Goal: Transaction & Acquisition: Subscribe to service/newsletter

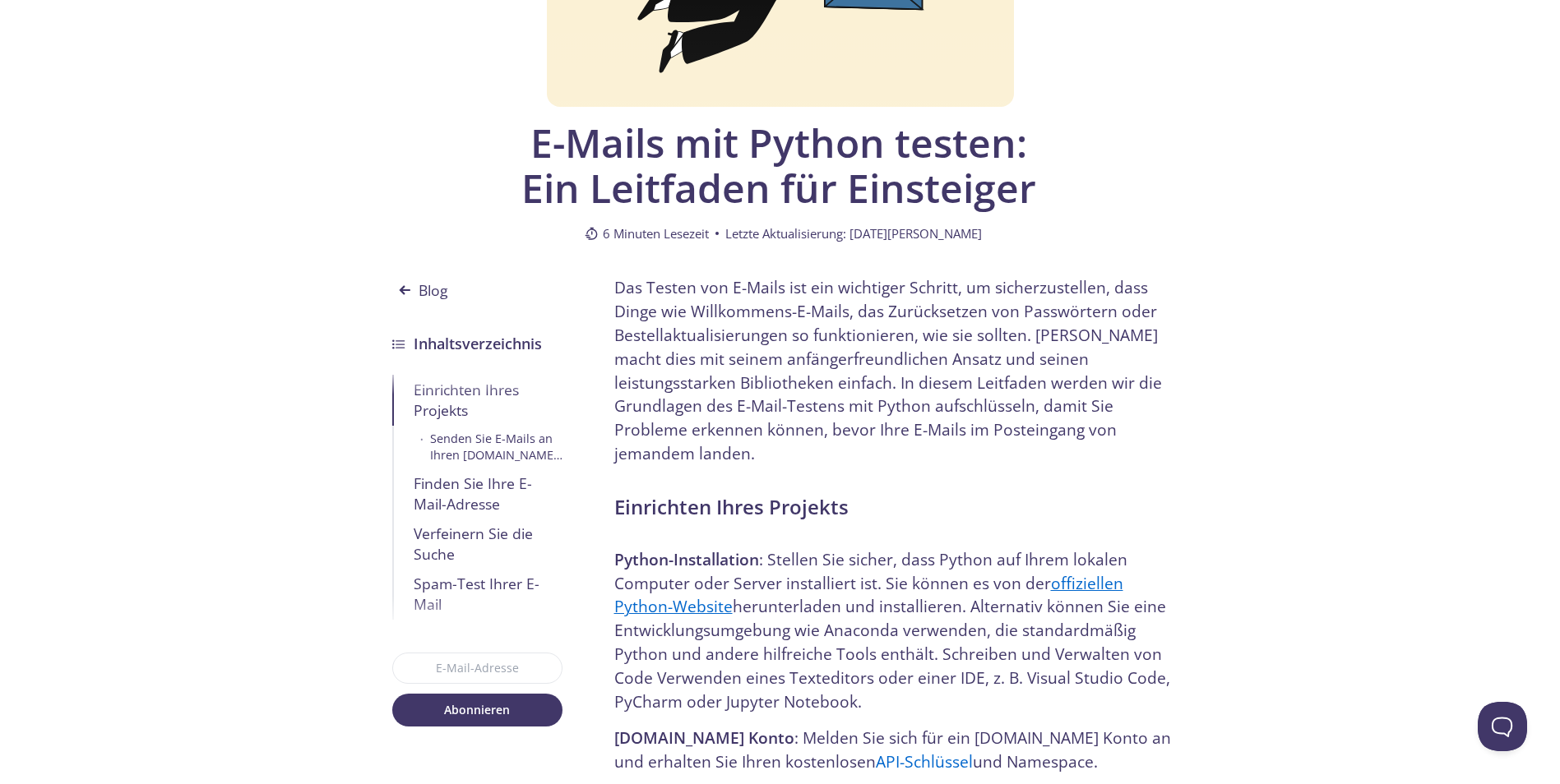
scroll to position [329, 0]
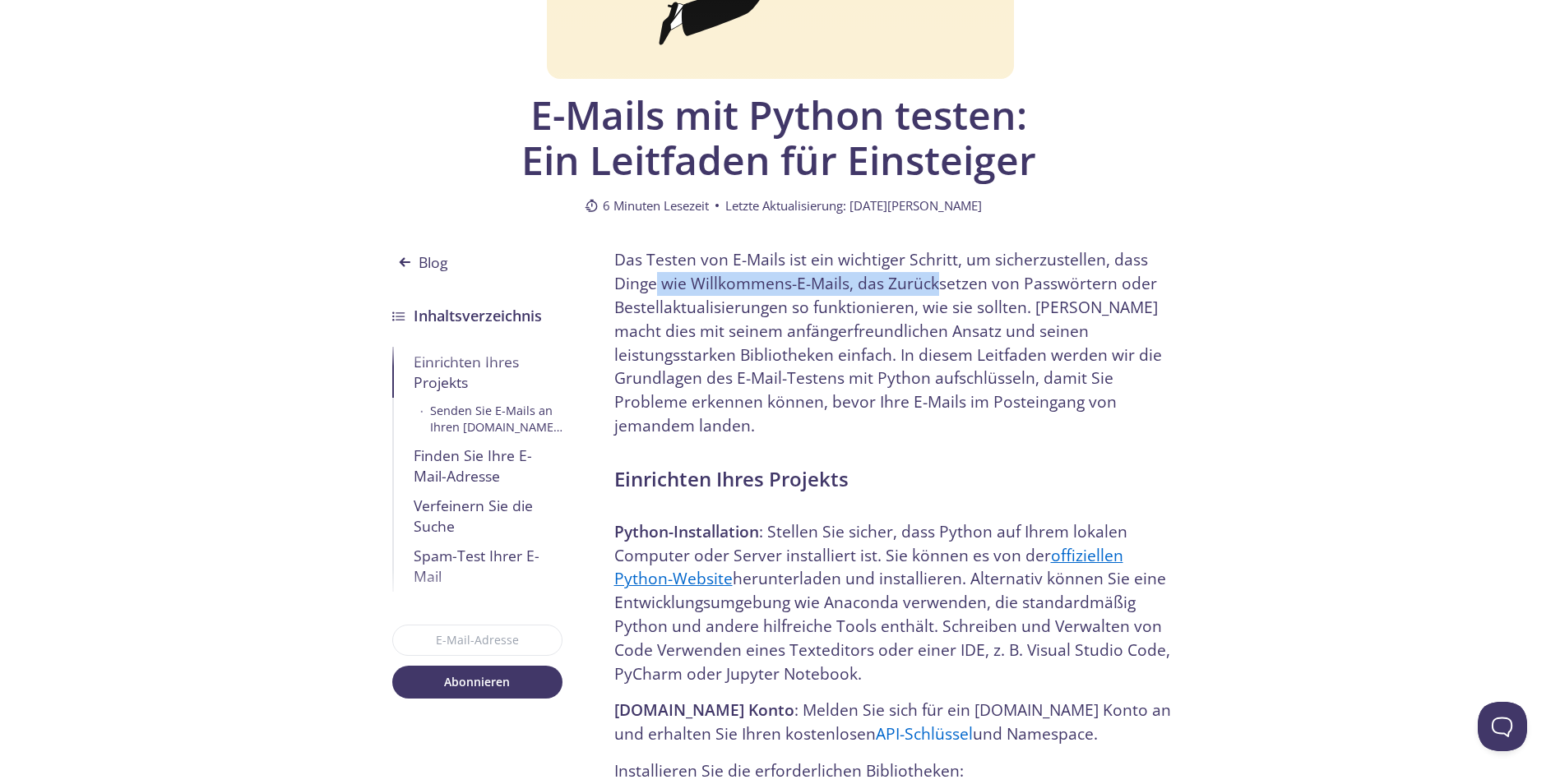
drag, startPoint x: 655, startPoint y: 283, endPoint x: 931, endPoint y: 280, distance: 276.0
click at [931, 280] on p "Das Testen von E-Mails ist ein wichtiger Schritt, um sicherzustellen, dass Ding…" at bounding box center [898, 342] width 567 height 189
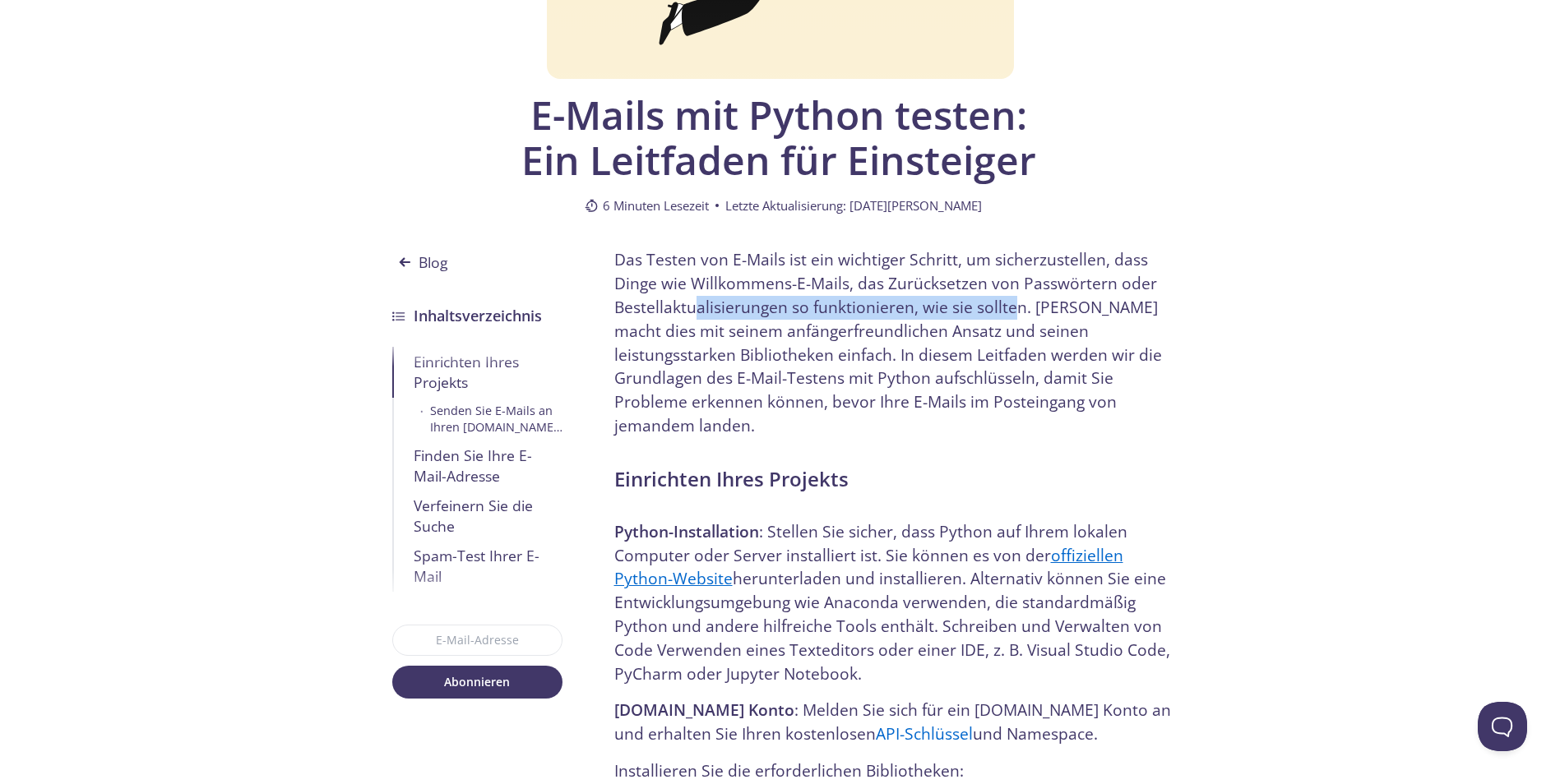
drag, startPoint x: 696, startPoint y: 307, endPoint x: 1012, endPoint y: 311, distance: 316.0
click at [1012, 311] on p "Das Testen von E-Mails ist ein wichtiger Schritt, um sicherzustellen, dass Ding…" at bounding box center [898, 342] width 567 height 189
drag, startPoint x: 1012, startPoint y: 311, endPoint x: 1117, endPoint y: 303, distance: 105.3
click at [1090, 304] on p "Das Testen von E-Mails ist ein wichtiger Schritt, um sicherzustellen, dass Ding…" at bounding box center [898, 342] width 567 height 189
drag, startPoint x: 1141, startPoint y: 299, endPoint x: 1211, endPoint y: 299, distance: 70.0
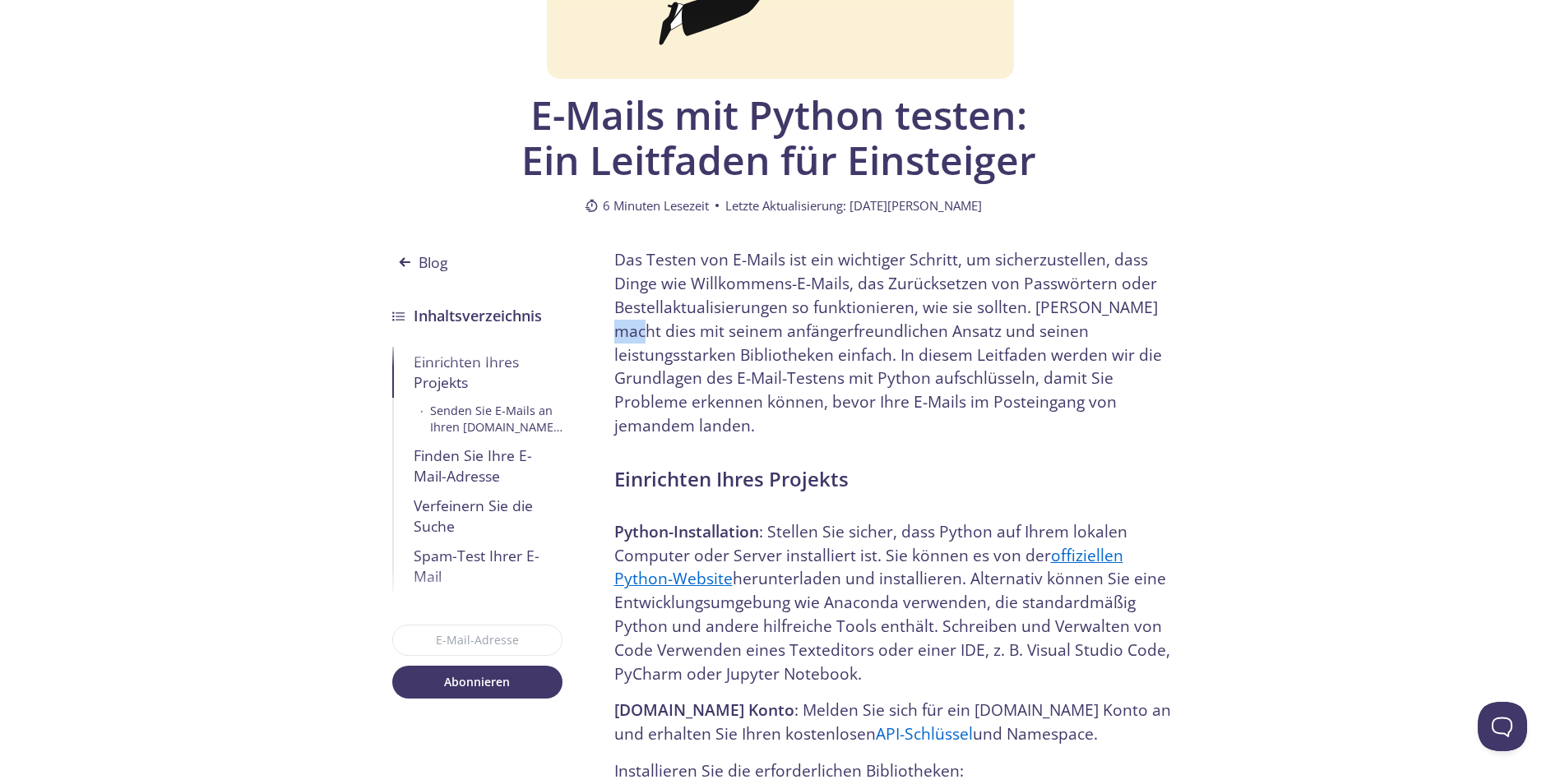
click at [635, 337] on p "Das Testen von E-Mails ist ein wichtiger Schritt, um sicherzustellen, dass Ding…" at bounding box center [898, 342] width 567 height 189
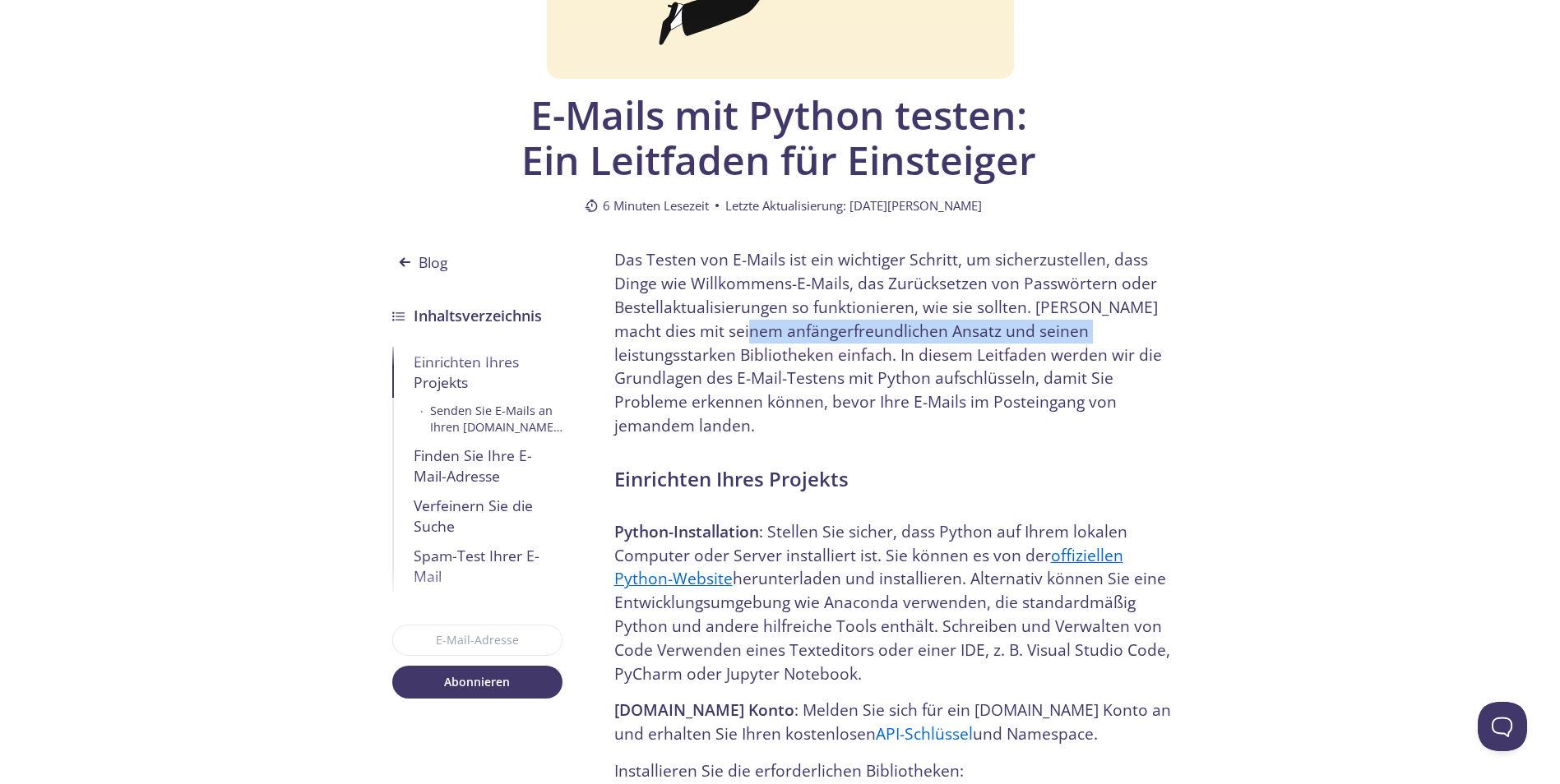
drag, startPoint x: 724, startPoint y: 330, endPoint x: 1050, endPoint y: 320, distance: 326.2
click at [1050, 320] on p "Das Testen von E-Mails ist ein wichtiger Schritt, um sicherzustellen, dass Ding…" at bounding box center [898, 342] width 567 height 189
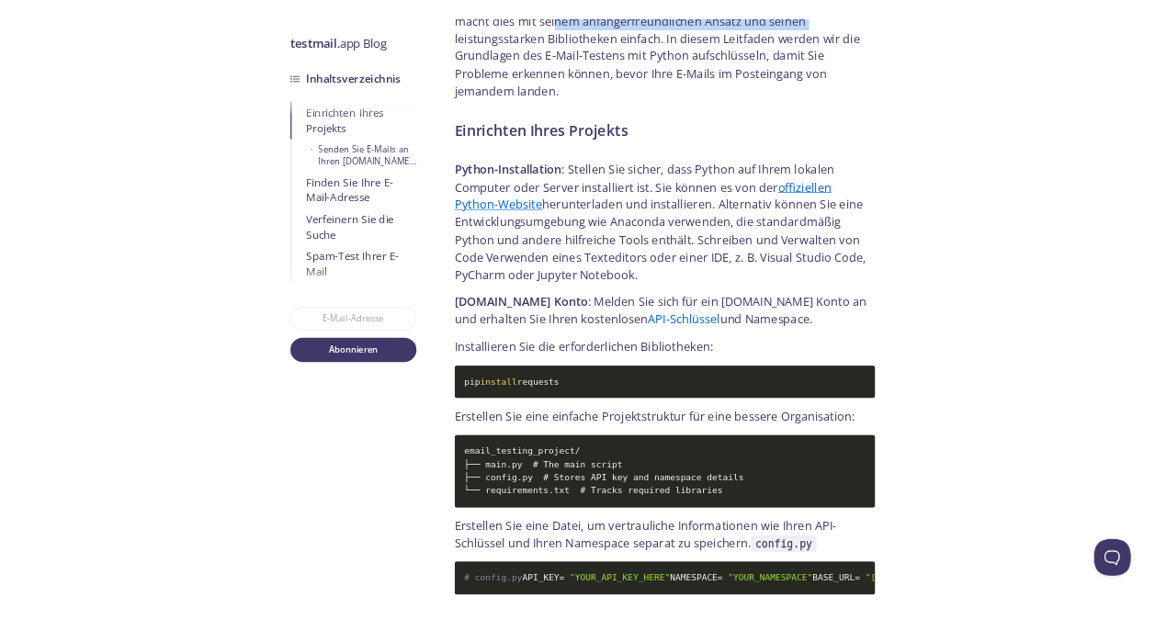
scroll to position [643, 0]
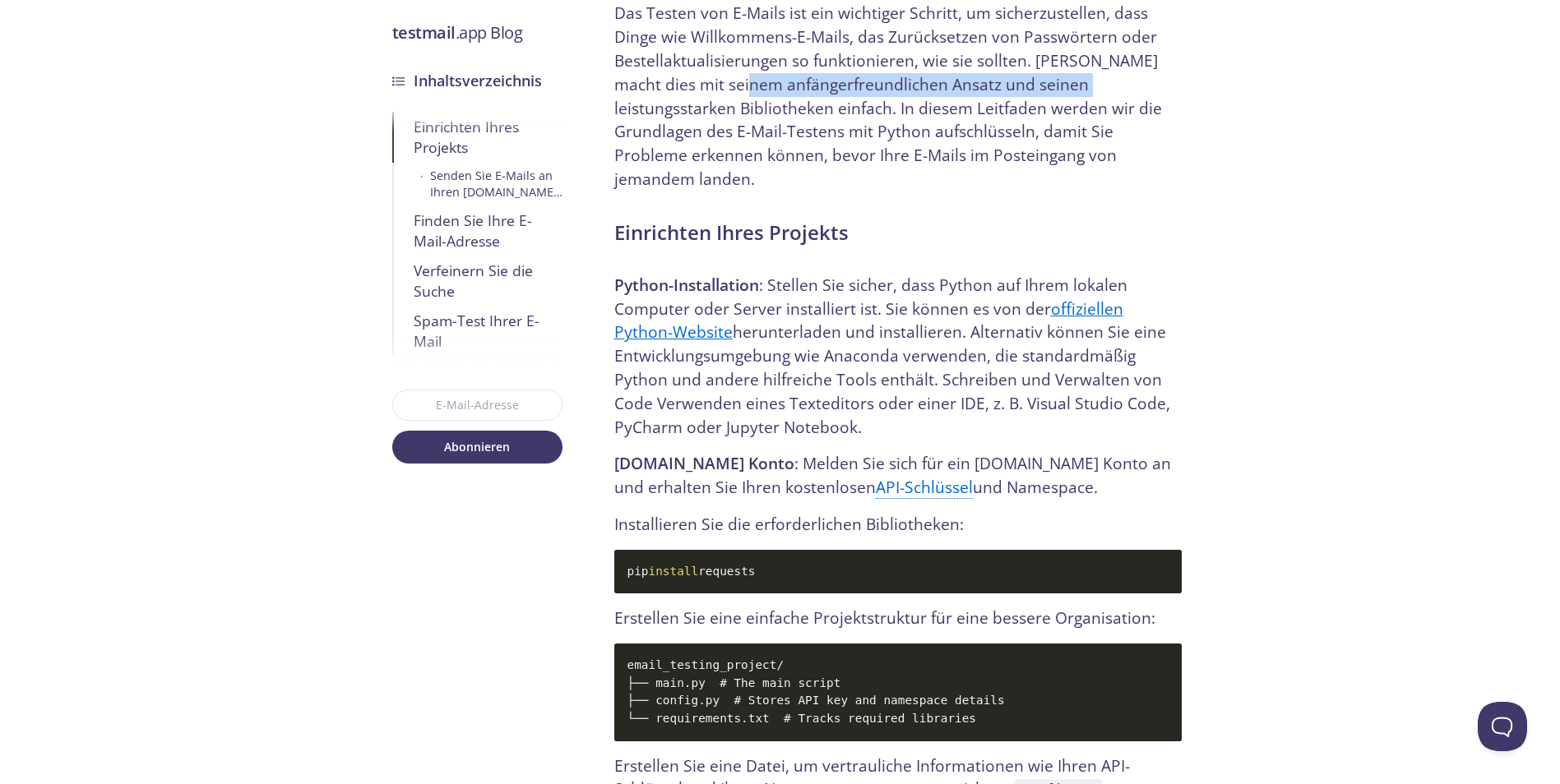
click at [894, 476] on link "API-Schlüssel" at bounding box center [924, 487] width 97 height 23
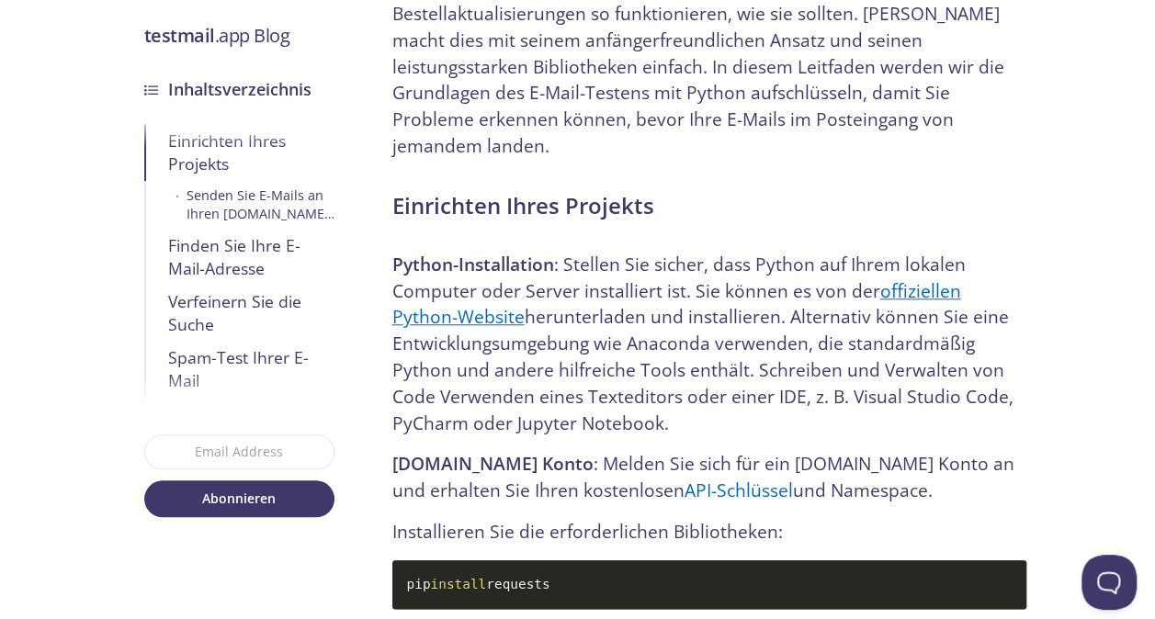
scroll to position [735, 0]
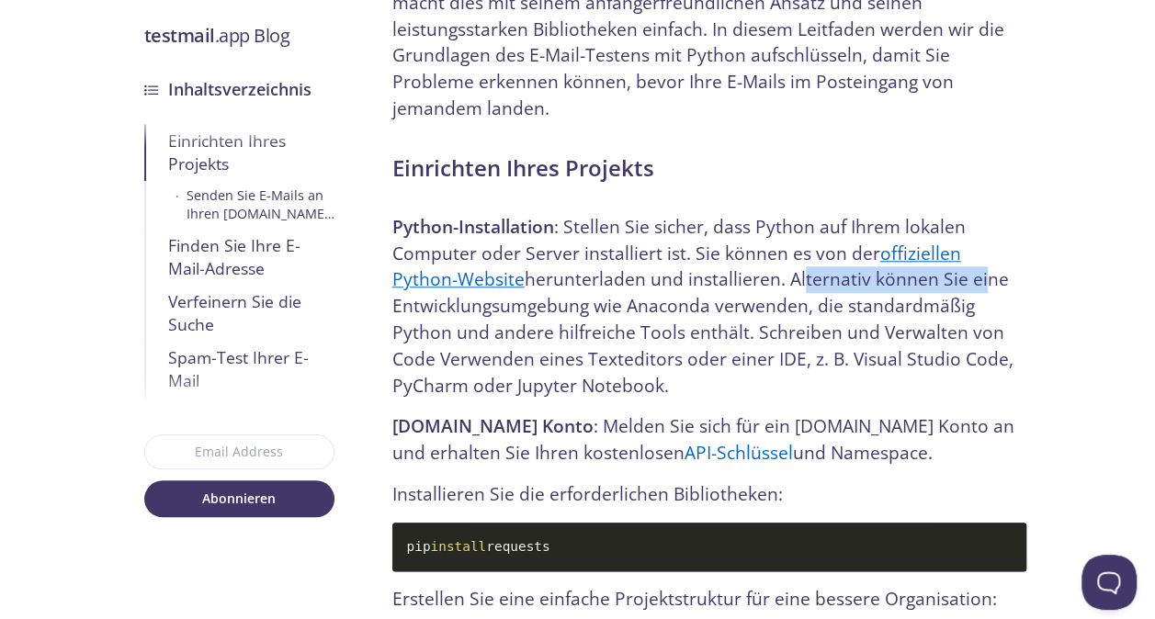
drag, startPoint x: 730, startPoint y: 250, endPoint x: 908, endPoint y: 262, distance: 178.7
click at [908, 262] on p "Python-Installation : Stellen Sie sicher, dass Python auf Ihrem lokalen Compute…" at bounding box center [709, 307] width 634 height 186
click at [573, 256] on p "Python-Installation : Stellen Sie sicher, dass Python auf Ihrem lokalen Compute…" at bounding box center [709, 307] width 634 height 186
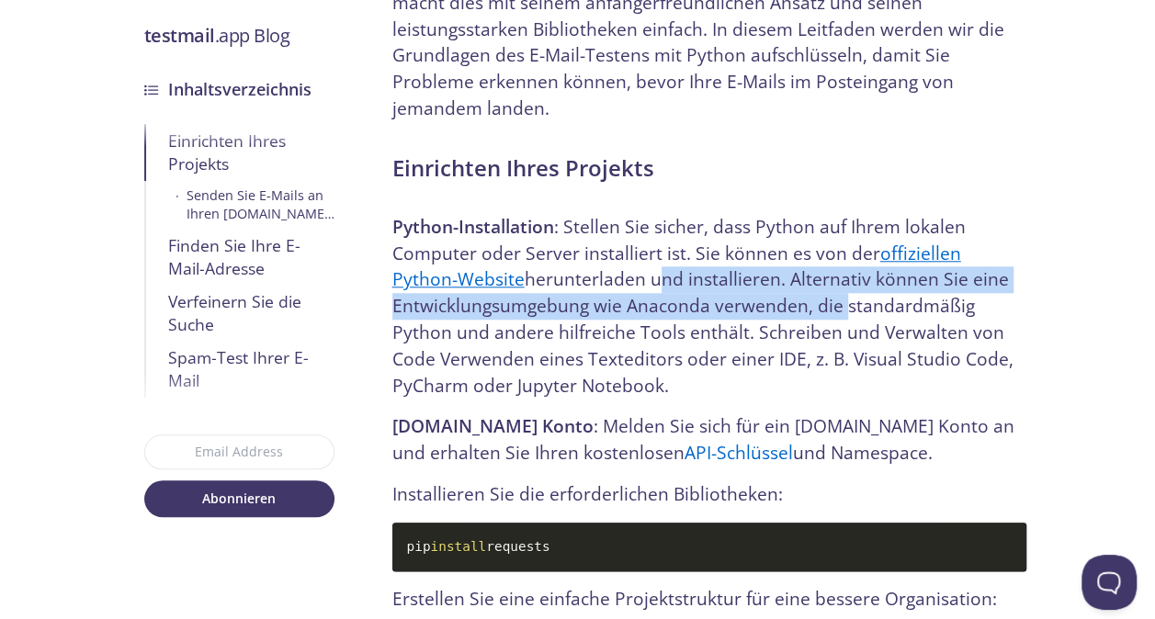
drag, startPoint x: 588, startPoint y: 267, endPoint x: 840, endPoint y: 273, distance: 251.9
click at [840, 273] on p "Python-Installation : Stellen Sie sicher, dass Python auf Ihrem lokalen Compute…" at bounding box center [709, 307] width 634 height 186
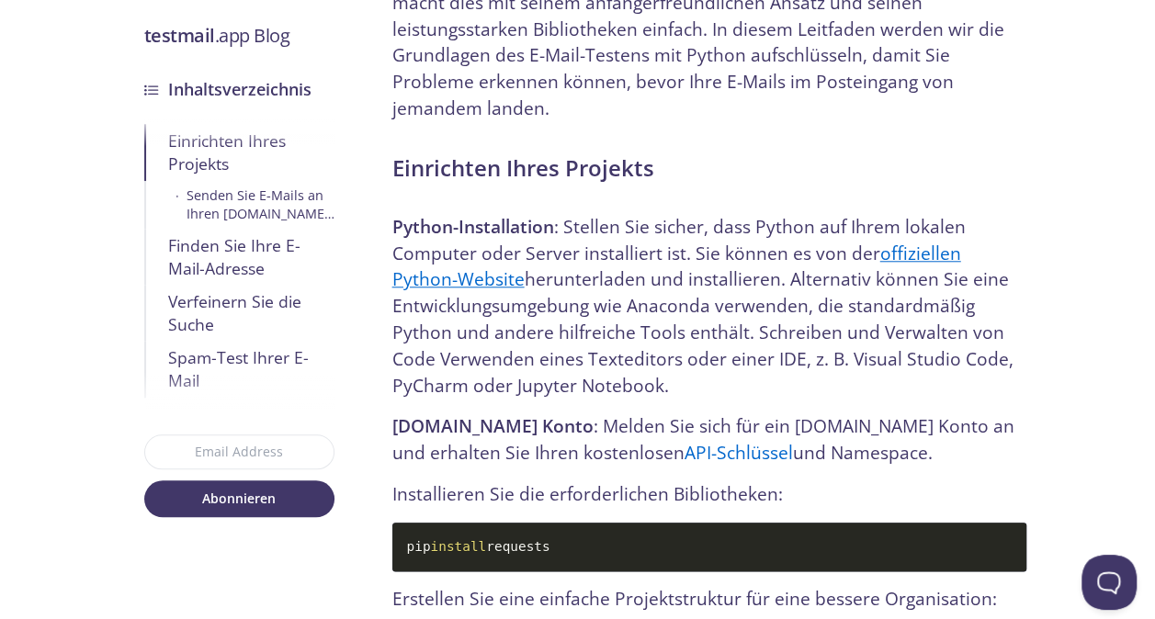
click at [901, 312] on p "Python-Installation : Stellen Sie sicher, dass Python auf Ihrem lokalen Compute…" at bounding box center [709, 307] width 634 height 186
drag, startPoint x: 751, startPoint y: 325, endPoint x: 844, endPoint y: 339, distance: 93.8
click at [844, 339] on p "Python-Installation : Stellen Sie sicher, dass Python auf Ihrem lokalen Compute…" at bounding box center [709, 307] width 634 height 186
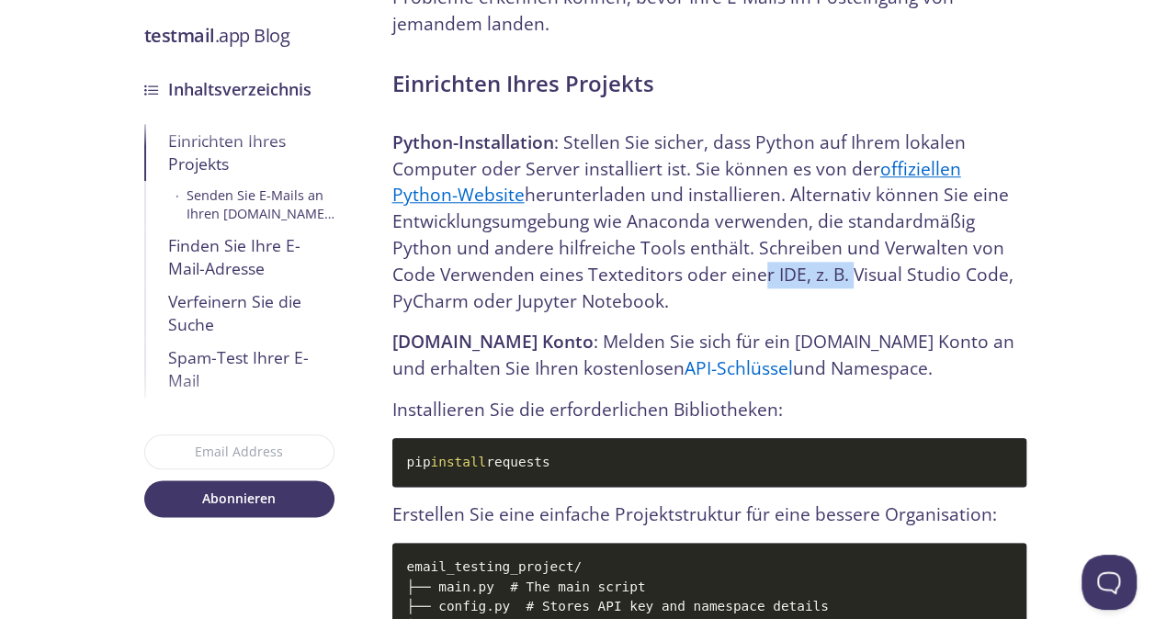
scroll to position [827, 0]
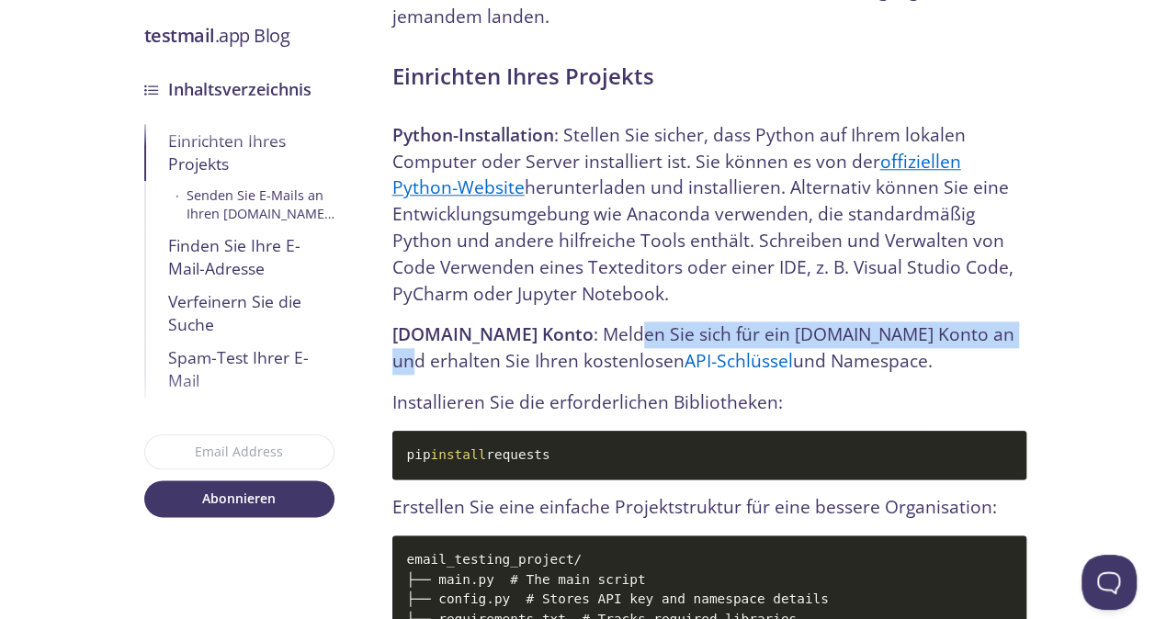
drag, startPoint x: 608, startPoint y: 309, endPoint x: 971, endPoint y: 312, distance: 363.1
click at [971, 322] on p "[DOMAIN_NAME] Konto : Melden Sie sich für ein [DOMAIN_NAME] Konto an und erhalt…" at bounding box center [709, 348] width 634 height 53
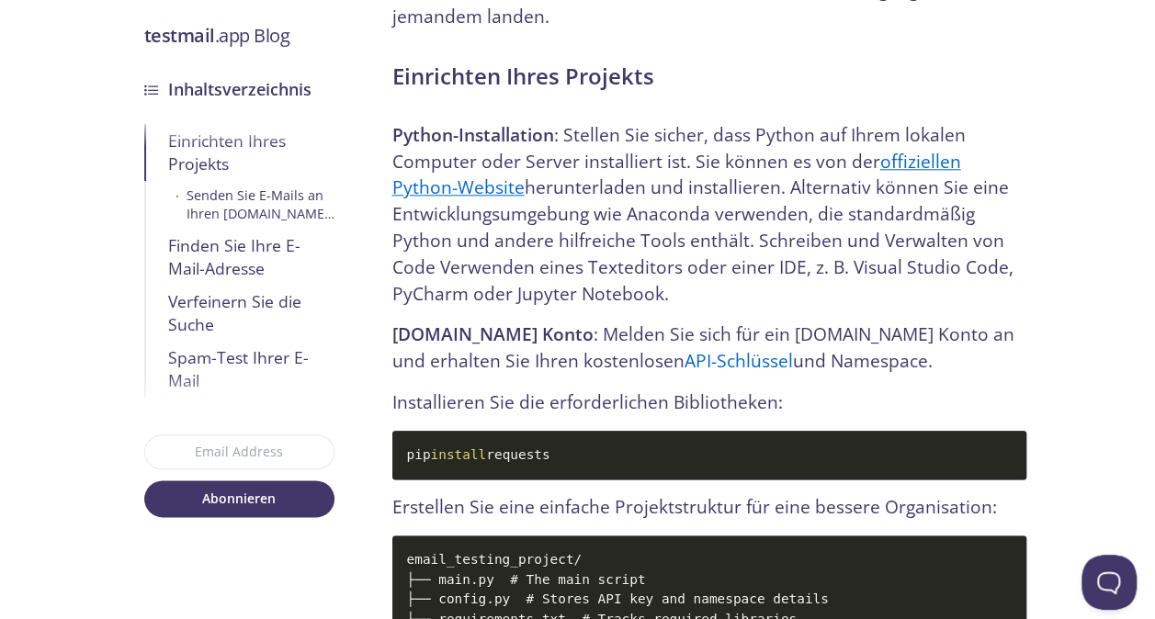
click at [551, 331] on p "[DOMAIN_NAME] Konto : Melden Sie sich für ein [DOMAIN_NAME] Konto an und erhalt…" at bounding box center [709, 348] width 634 height 53
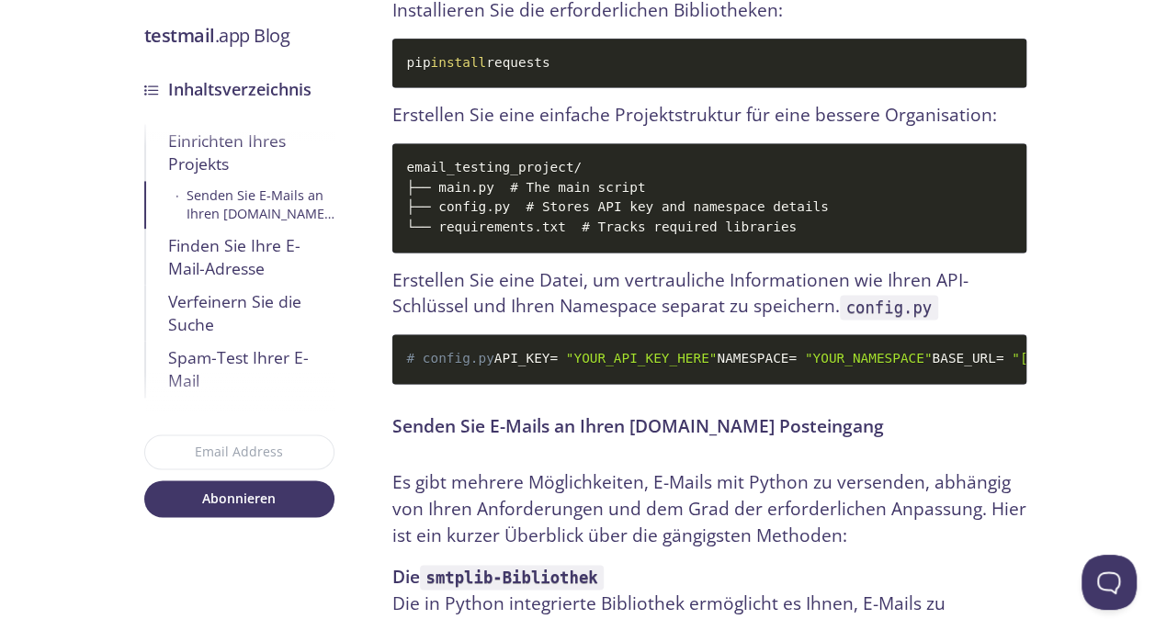
scroll to position [1103, 0]
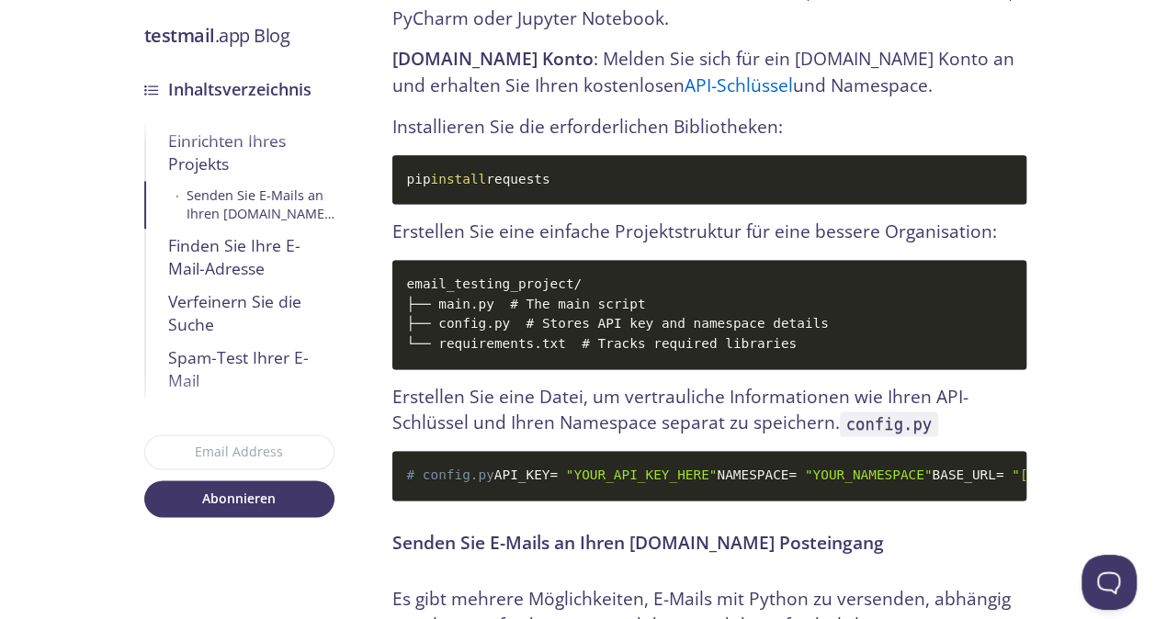
drag, startPoint x: 570, startPoint y: 153, endPoint x: 401, endPoint y: 152, distance: 169.1
click at [401, 155] on code "pip install requests" at bounding box center [709, 180] width 634 height 50
copy code "pip install requests"
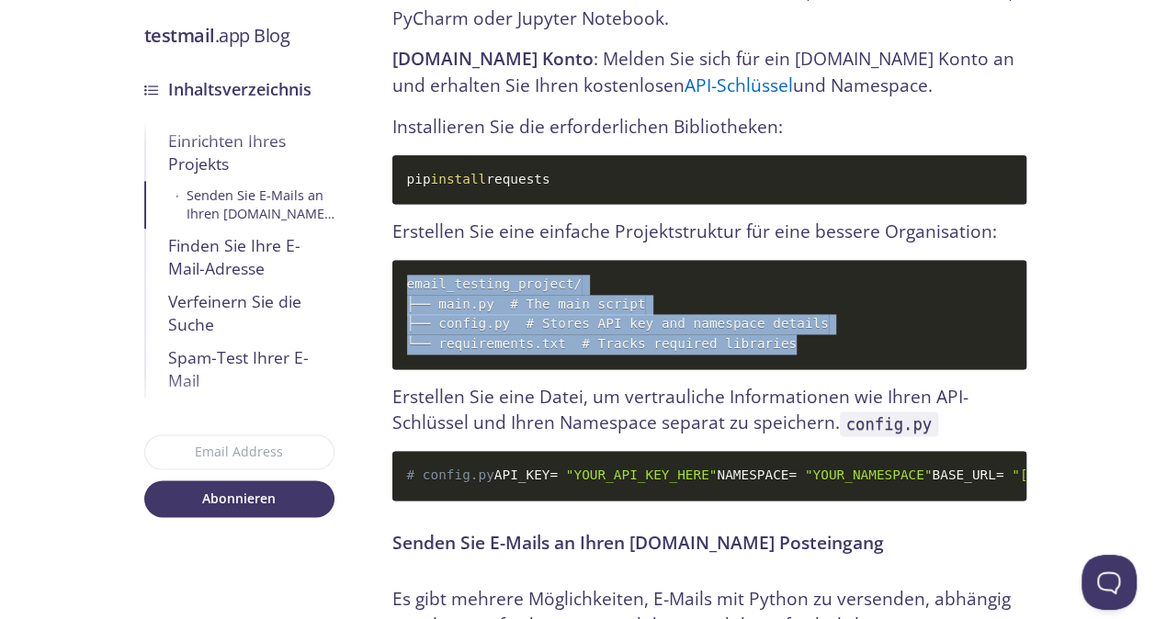
drag, startPoint x: 406, startPoint y: 254, endPoint x: 780, endPoint y: 327, distance: 381.2
click at [780, 327] on code "email_testing_project/ ├── main.py # The main script ├── config.py # Stores API…" at bounding box center [709, 314] width 634 height 108
copy code "email_testing_project/ ├── main.py # The main script ├── config.py # Stores API…"
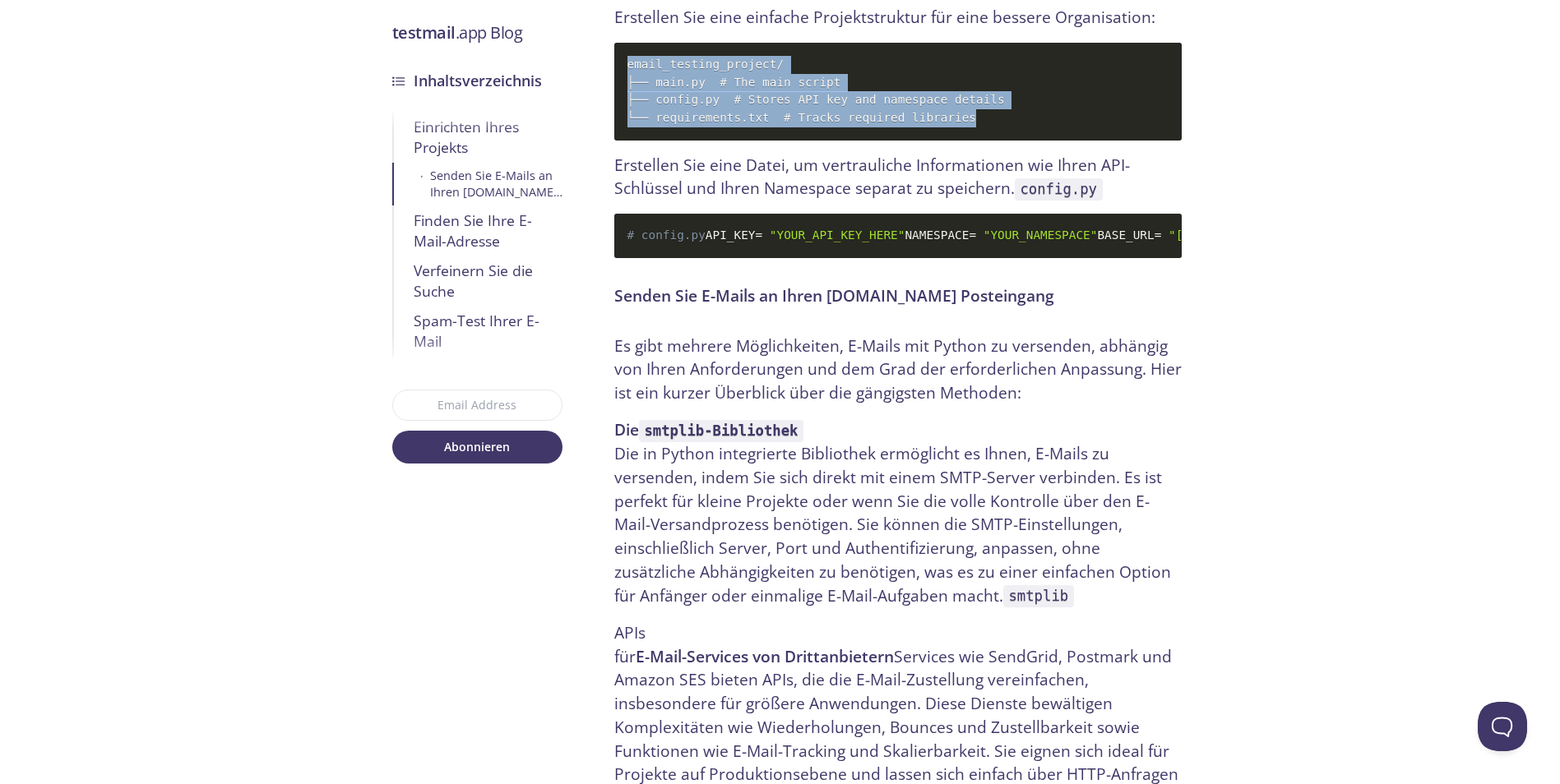
scroll to position [1151, 0]
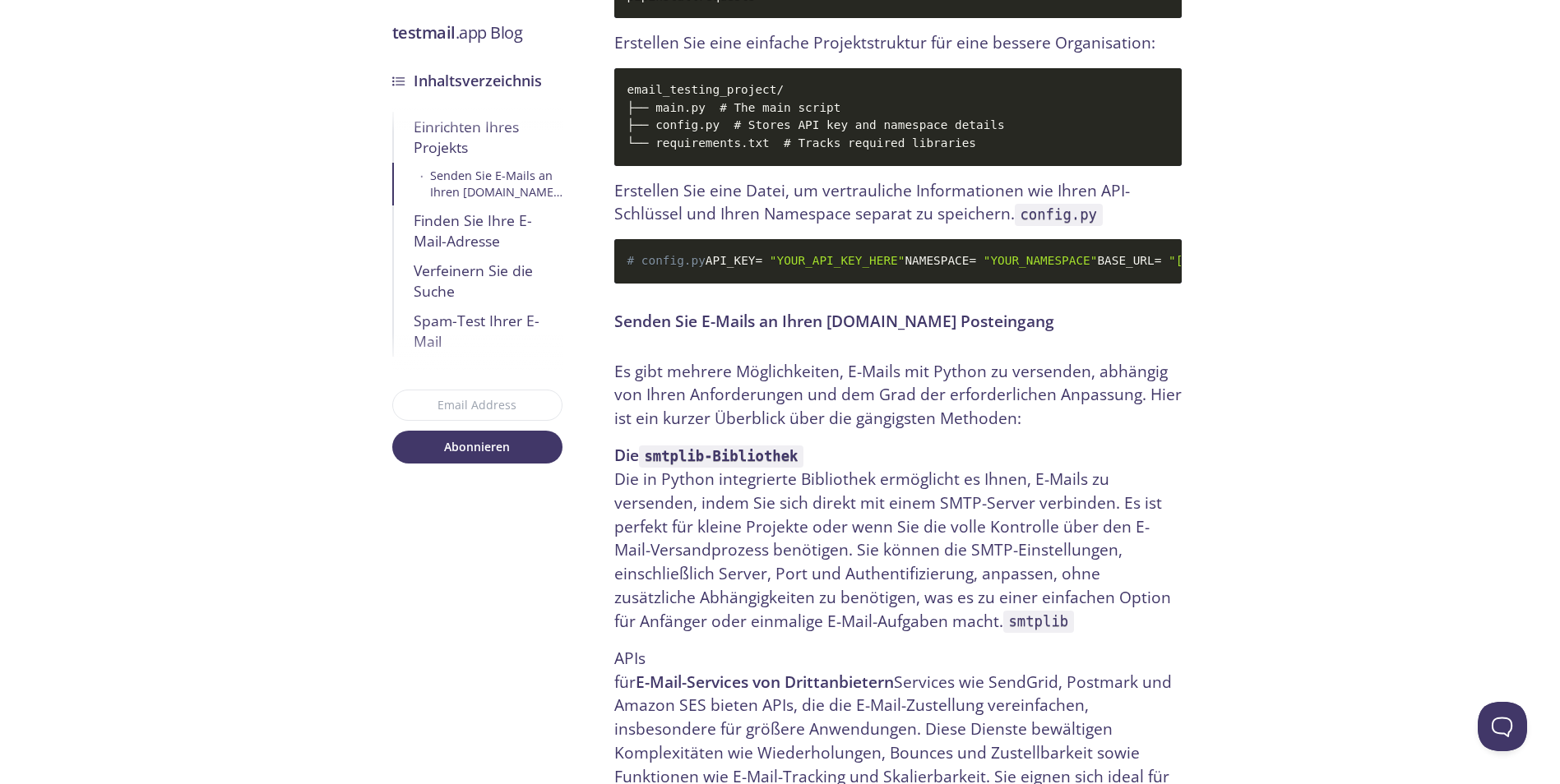
click at [1029, 431] on p "Es gibt mehrere Möglichkeiten, E-Mails mit Python zu versenden, abhängig von Ih…" at bounding box center [898, 395] width 567 height 71
drag, startPoint x: 627, startPoint y: 237, endPoint x: 928, endPoint y: 316, distance: 311.2
click at [928, 283] on code "# config.py API_KEY = "YOUR_API_KEY_HERE" NAMESPACE = "YOUR_NAMESPACE" BASE_URL…" at bounding box center [898, 261] width 567 height 45
copy code "# config.py API_KEY = "YOUR_API_KEY_HERE" NAMESPACE = "YOUR_NAMESPACE" BASE_URL…"
click at [1146, 431] on p "Es gibt mehrere Möglichkeiten, E-Mails mit Python zu versenden, abhängig von Ih…" at bounding box center [898, 395] width 567 height 71
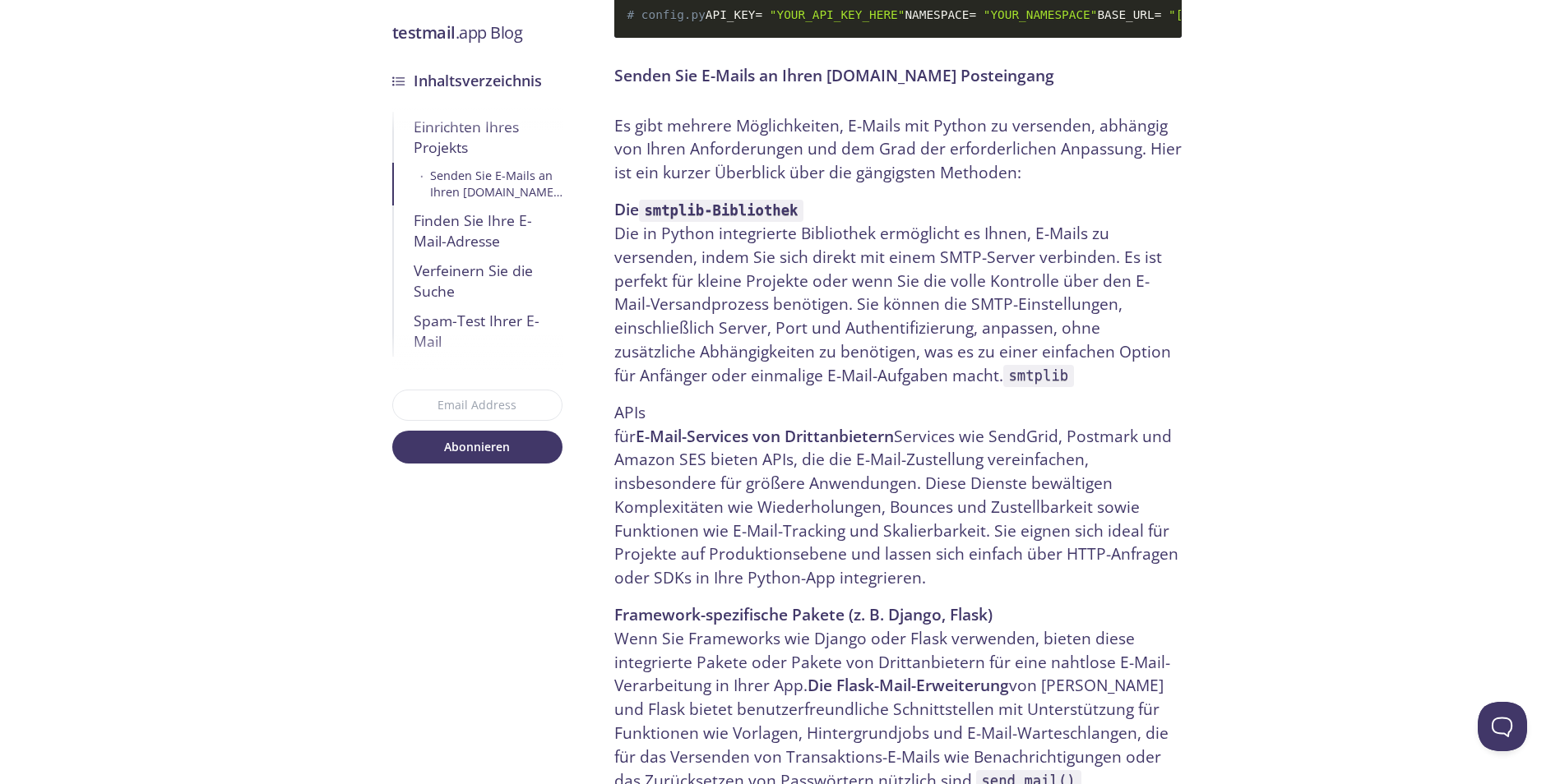
scroll to position [1396, 0]
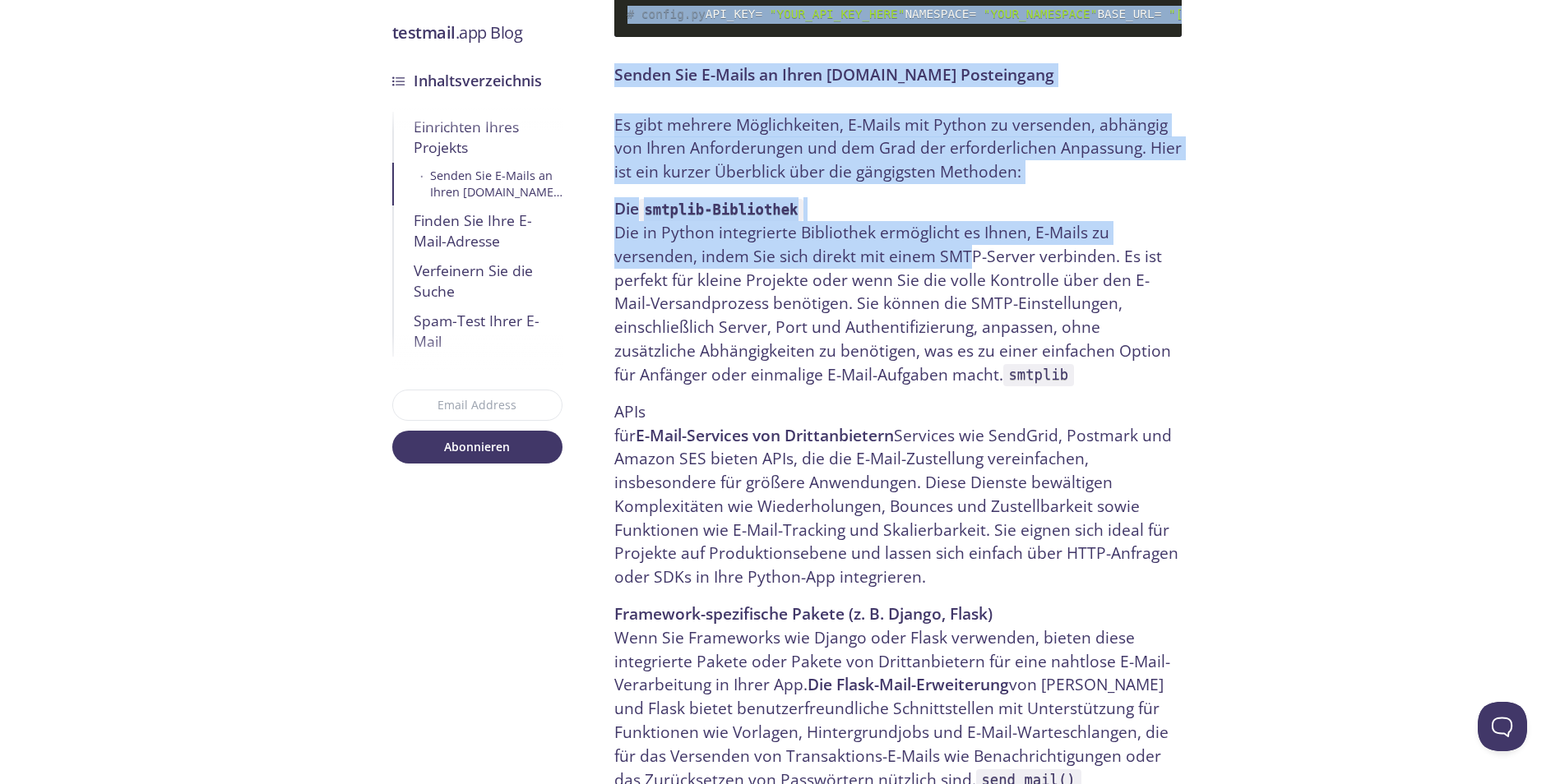
drag, startPoint x: 612, startPoint y: 284, endPoint x: 951, endPoint y: 293, distance: 339.1
click at [951, 293] on font "Die smtplib-Bibliothek Die in Python integrierte Bibliothek ermöglicht es Ihnen…" at bounding box center [893, 291] width 556 height 188
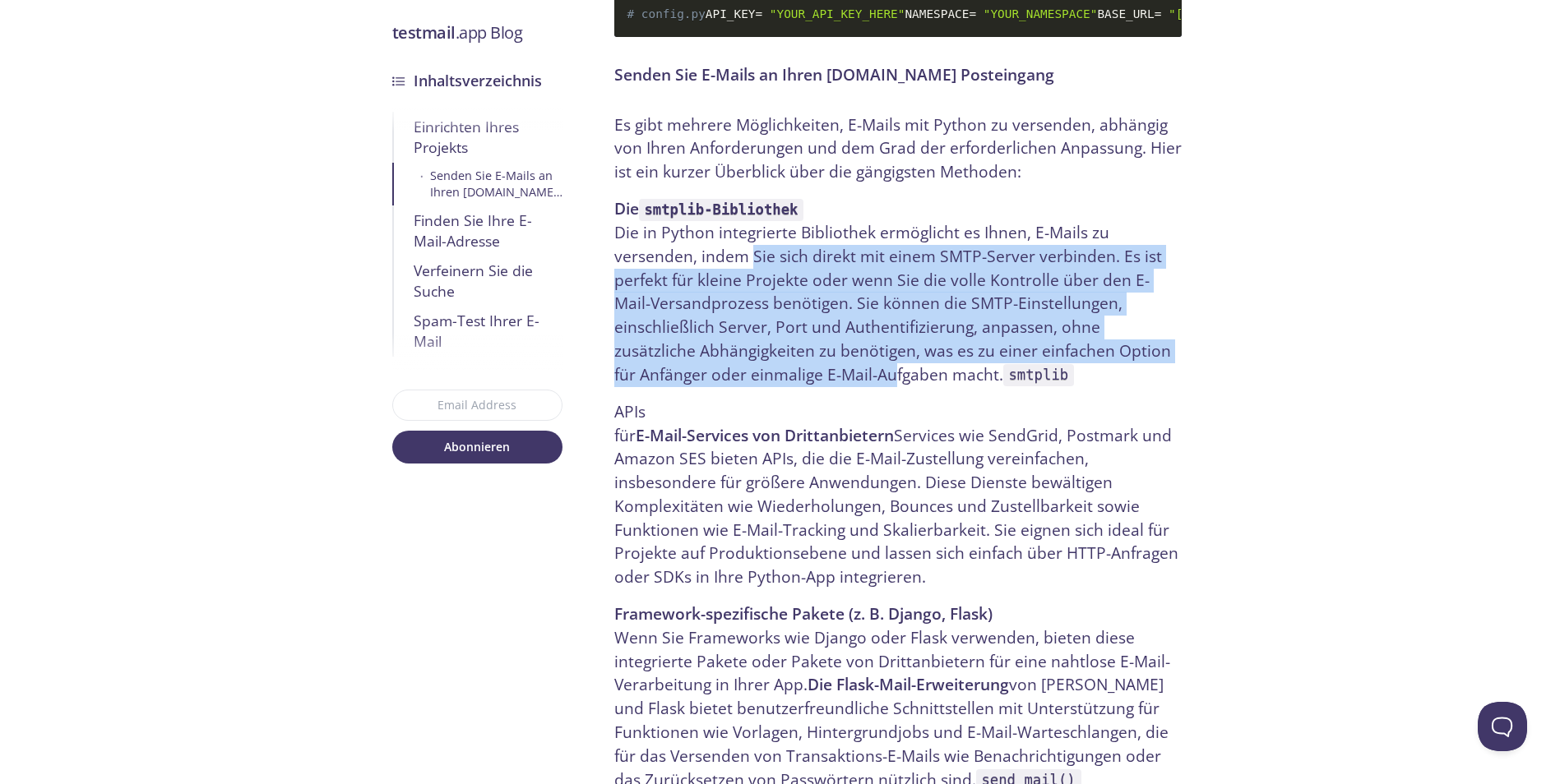
drag, startPoint x: 740, startPoint y: 308, endPoint x: 789, endPoint y: 427, distance: 128.7
click at [789, 385] on font "Die smtplib-Bibliothek Die in Python integrierte Bibliothek ermöglicht es Ihnen…" at bounding box center [893, 291] width 556 height 188
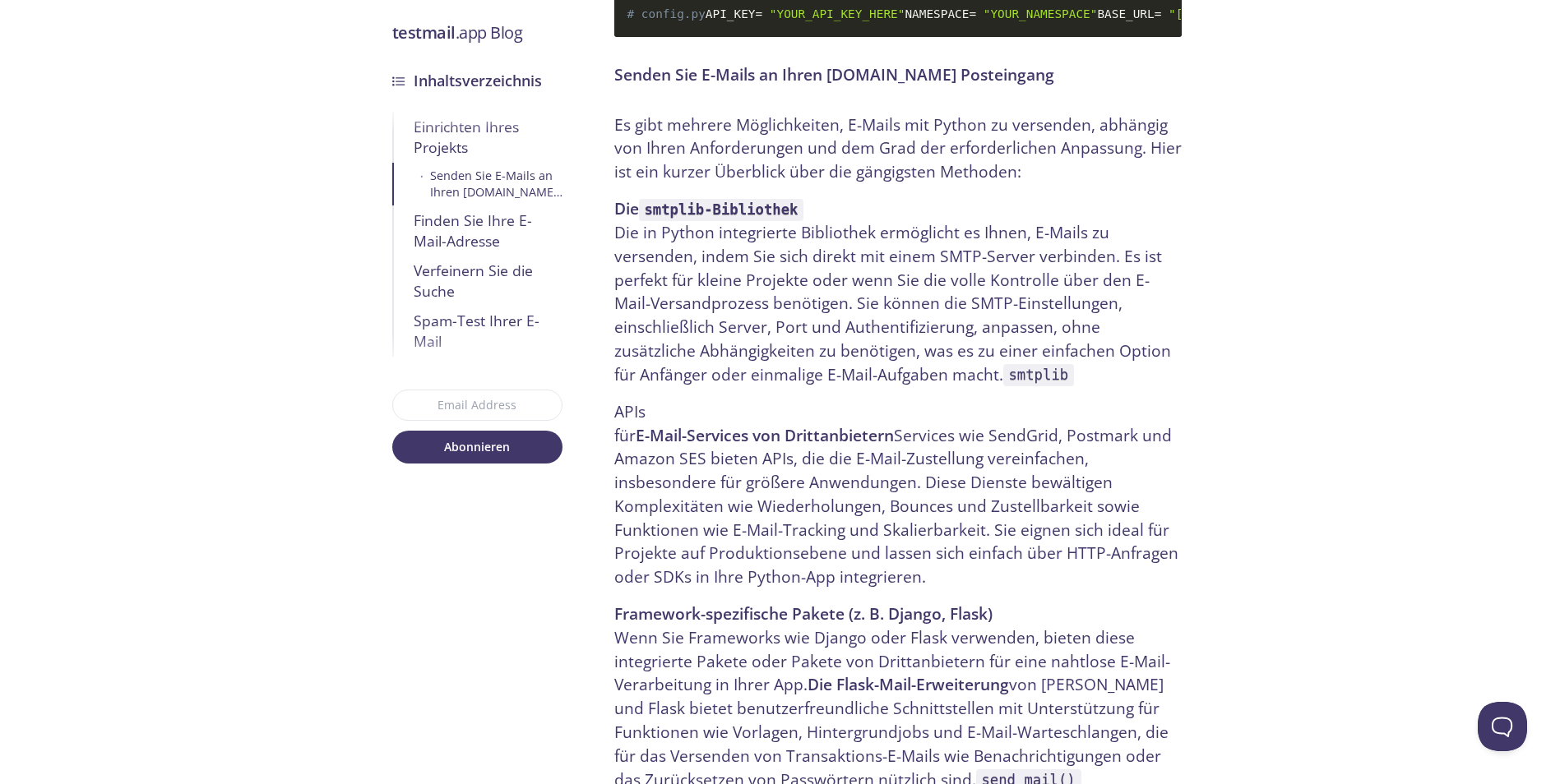
drag, startPoint x: 789, startPoint y: 427, endPoint x: 834, endPoint y: 460, distance: 55.8
click at [834, 460] on p "APIs für E-Mail-Services von Drittanbietern Services wie SendGrid, Postmark und…" at bounding box center [898, 494] width 567 height 189
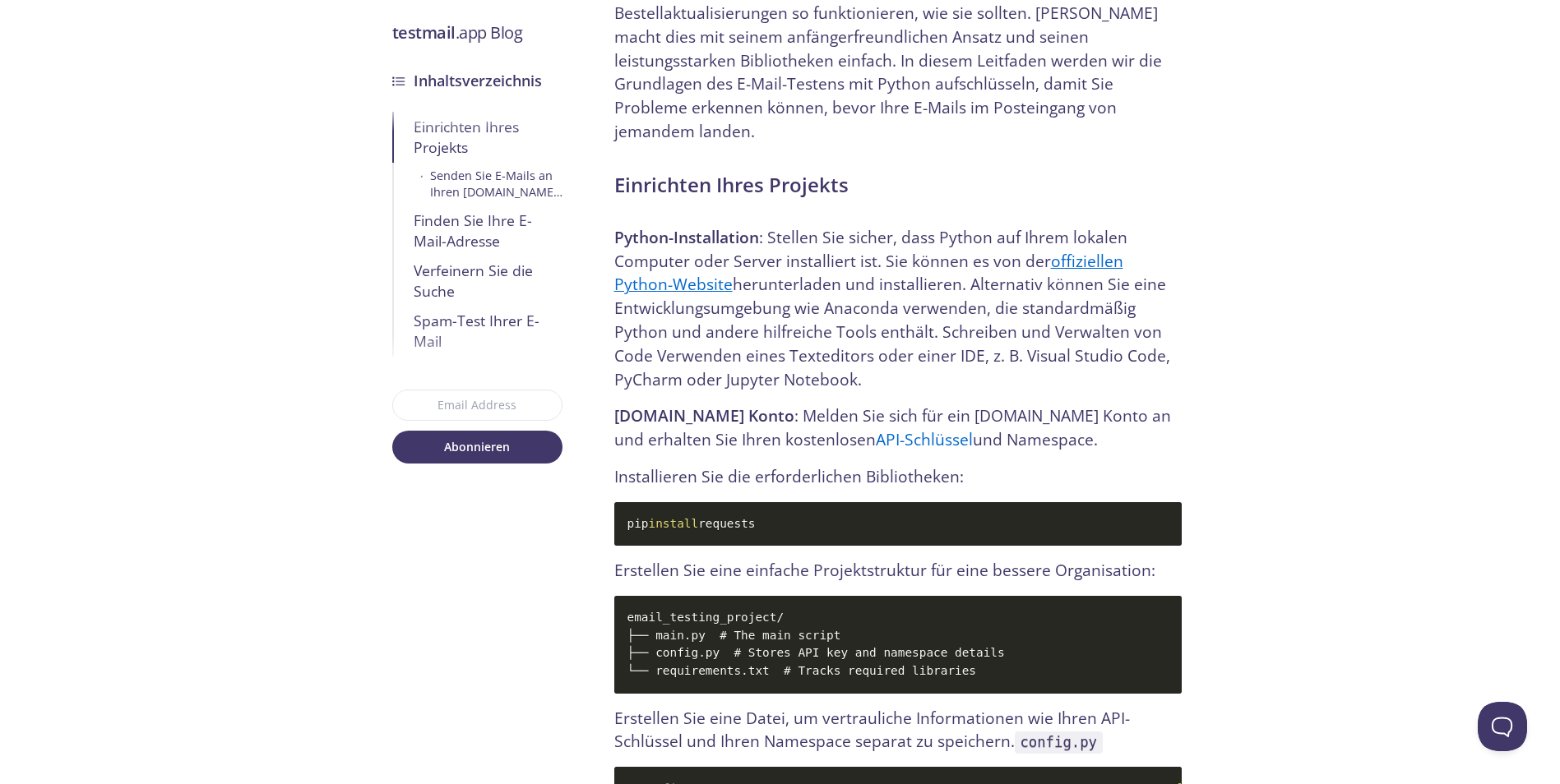
scroll to position [575, 0]
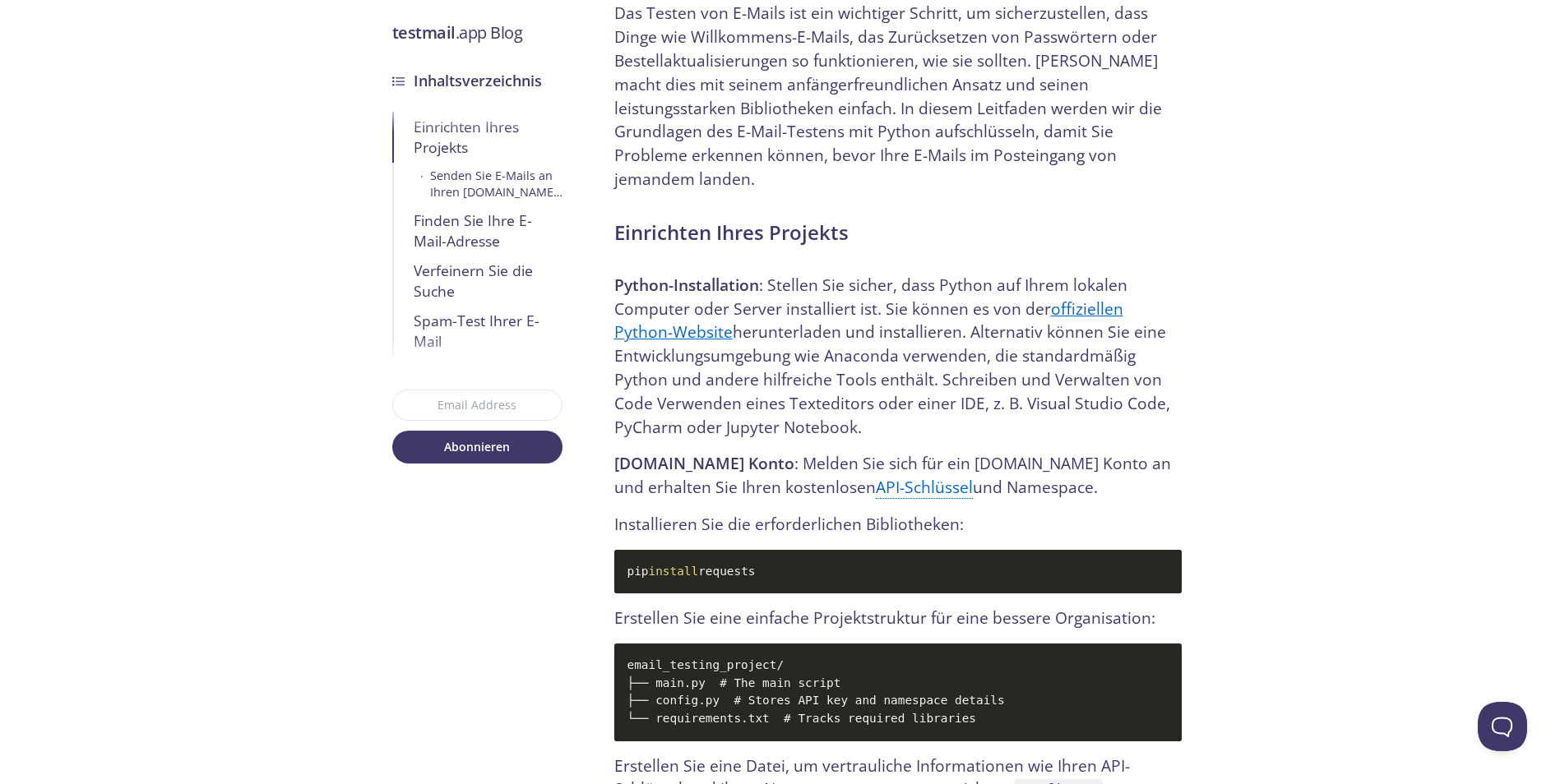
click at [899, 476] on link "API-Schlüssel" at bounding box center [924, 487] width 97 height 23
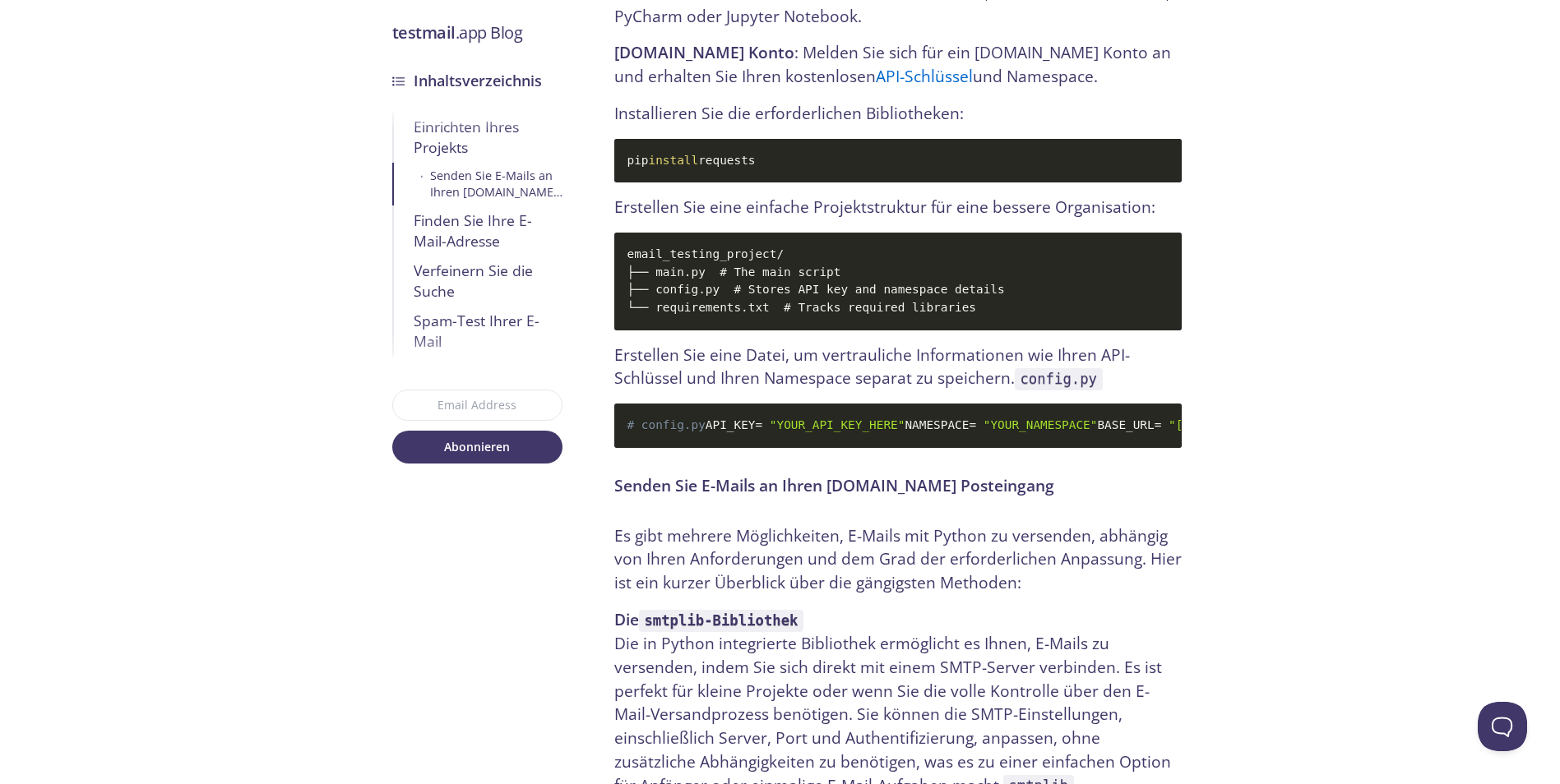
scroll to position [739, 0]
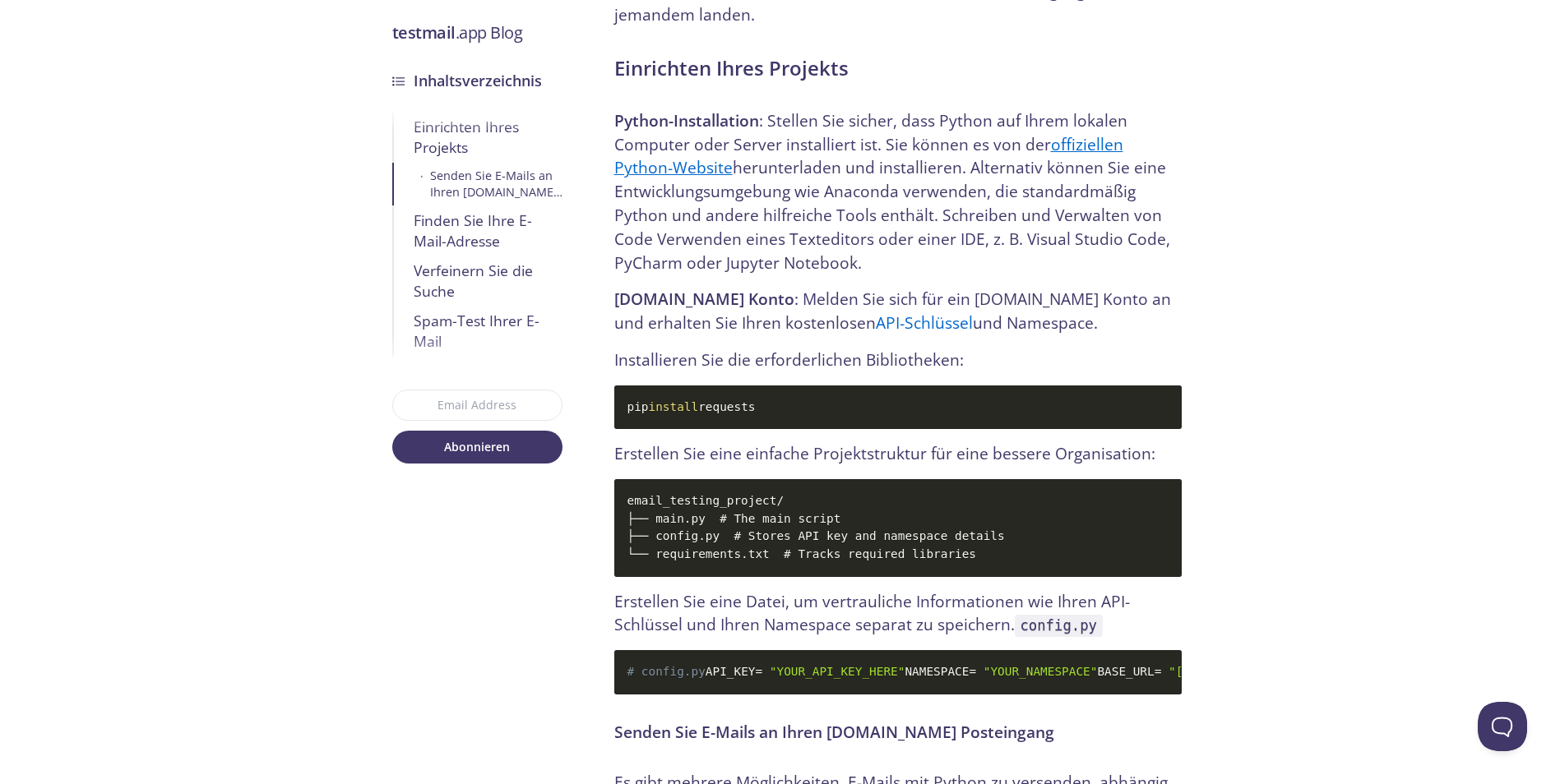
click at [691, 400] on span "install" at bounding box center [674, 407] width 50 height 13
click at [828, 385] on code "pip install requests" at bounding box center [898, 408] width 567 height 45
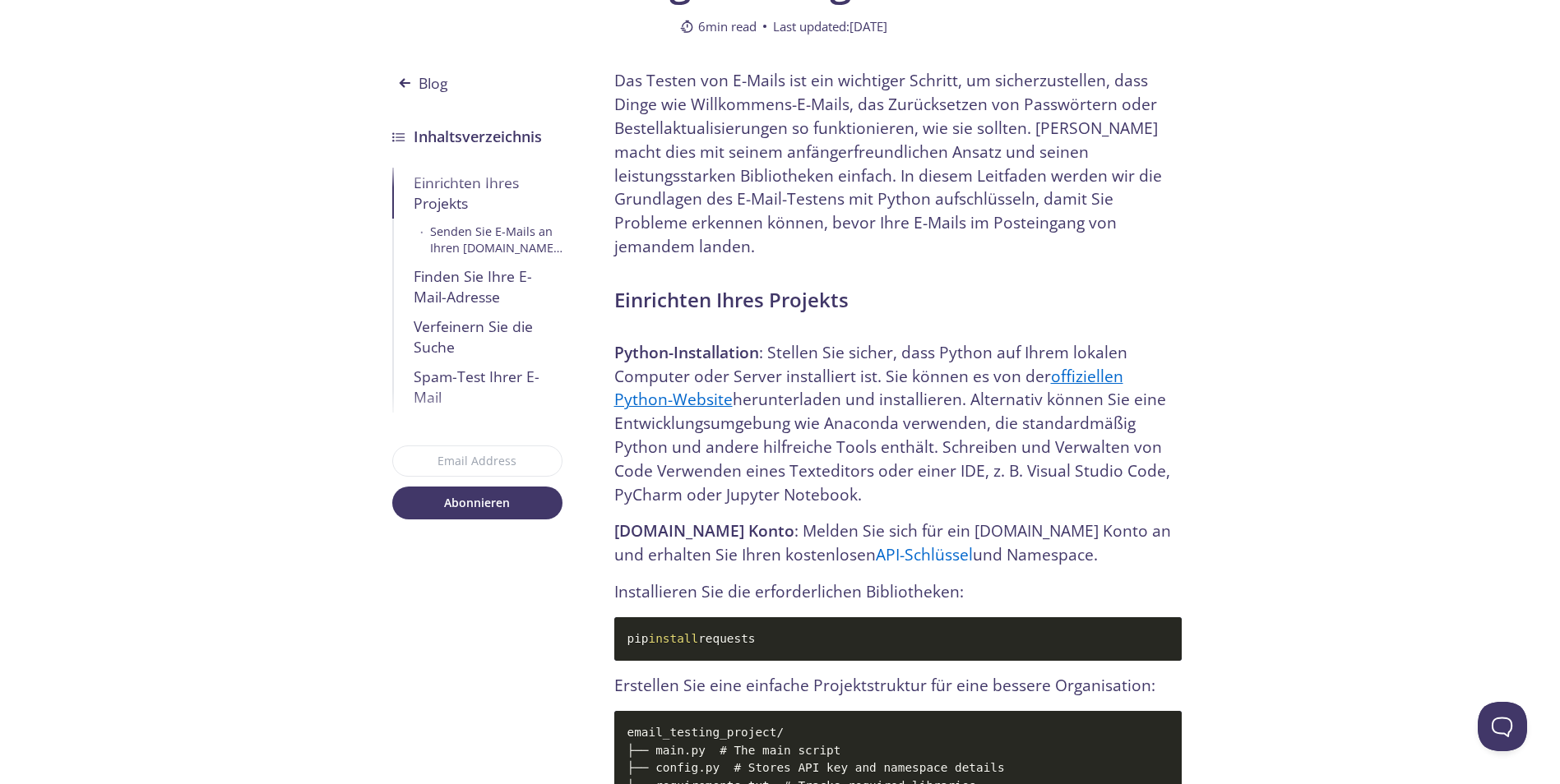
scroll to position [493, 0]
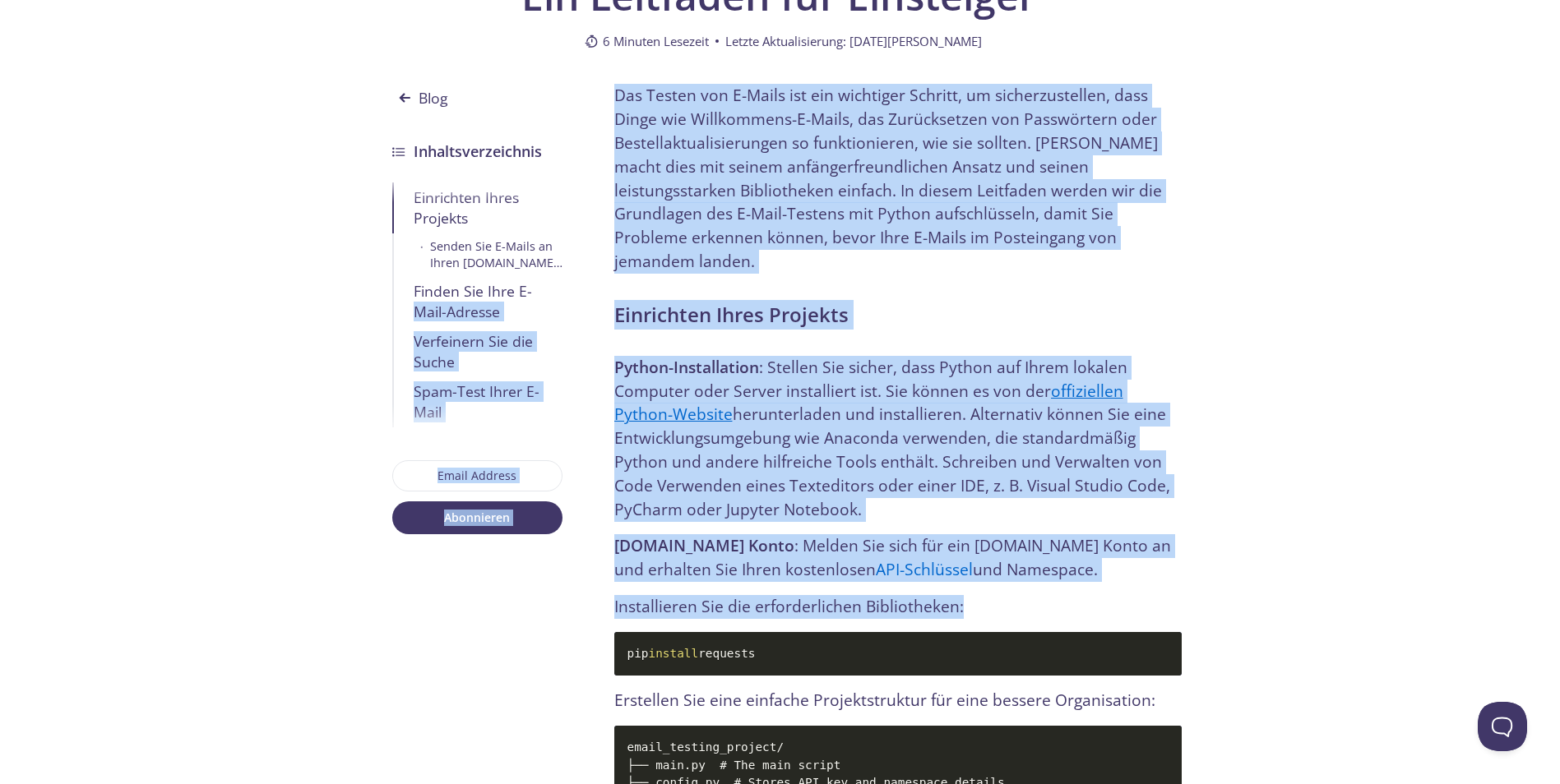
drag, startPoint x: 607, startPoint y: 288, endPoint x: 1146, endPoint y: 574, distance: 610.2
click at [1144, 594] on p "Installieren Sie die erforderlichen Bibliotheken:" at bounding box center [898, 606] width 567 height 24
click at [1056, 594] on p "Installieren Sie die erforderlichen Bibliotheken:" at bounding box center [898, 606] width 567 height 24
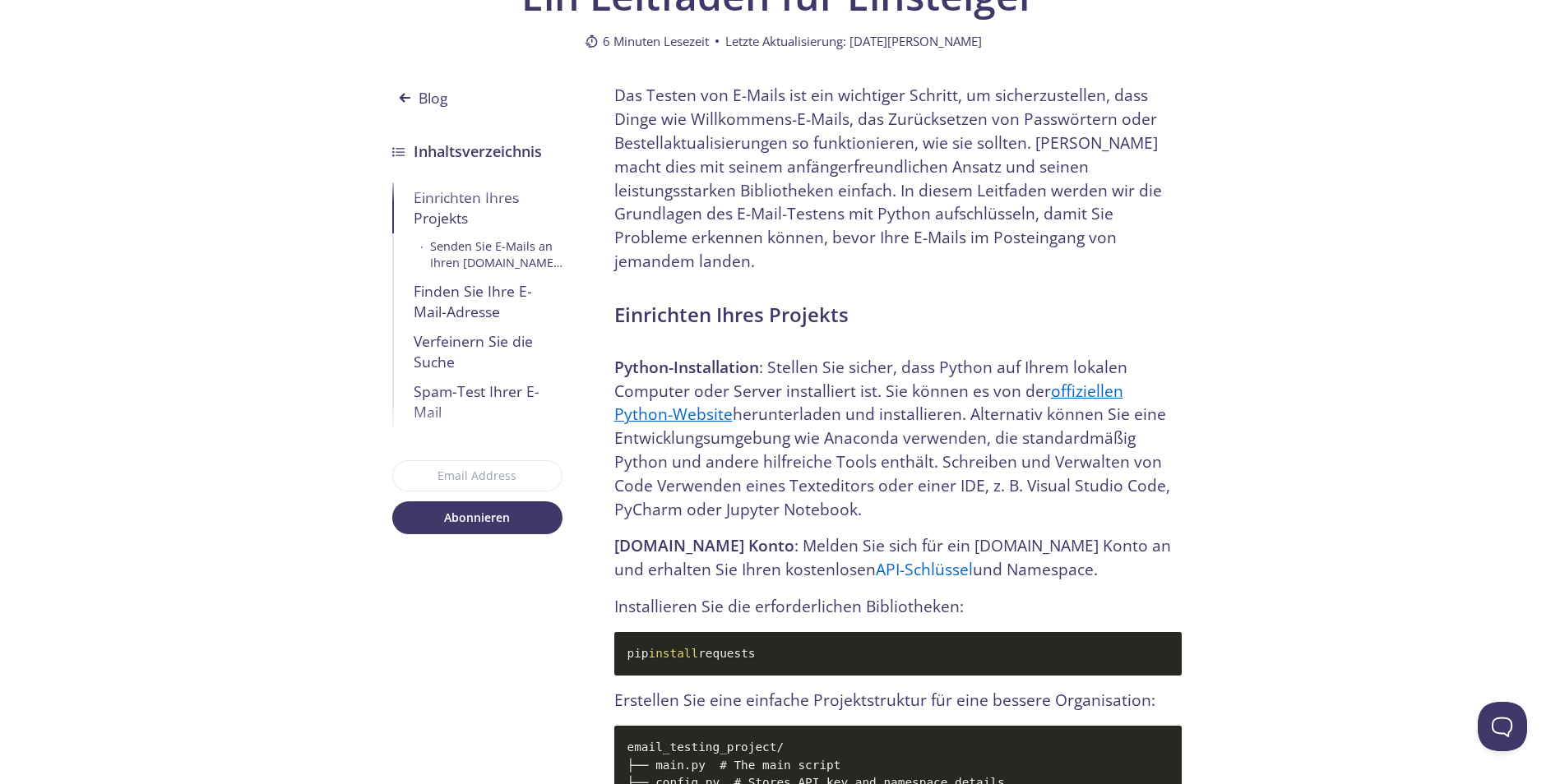
click at [617, 299] on h2 "Einrichten Ihres Projekts" at bounding box center [898, 314] width 567 height 30
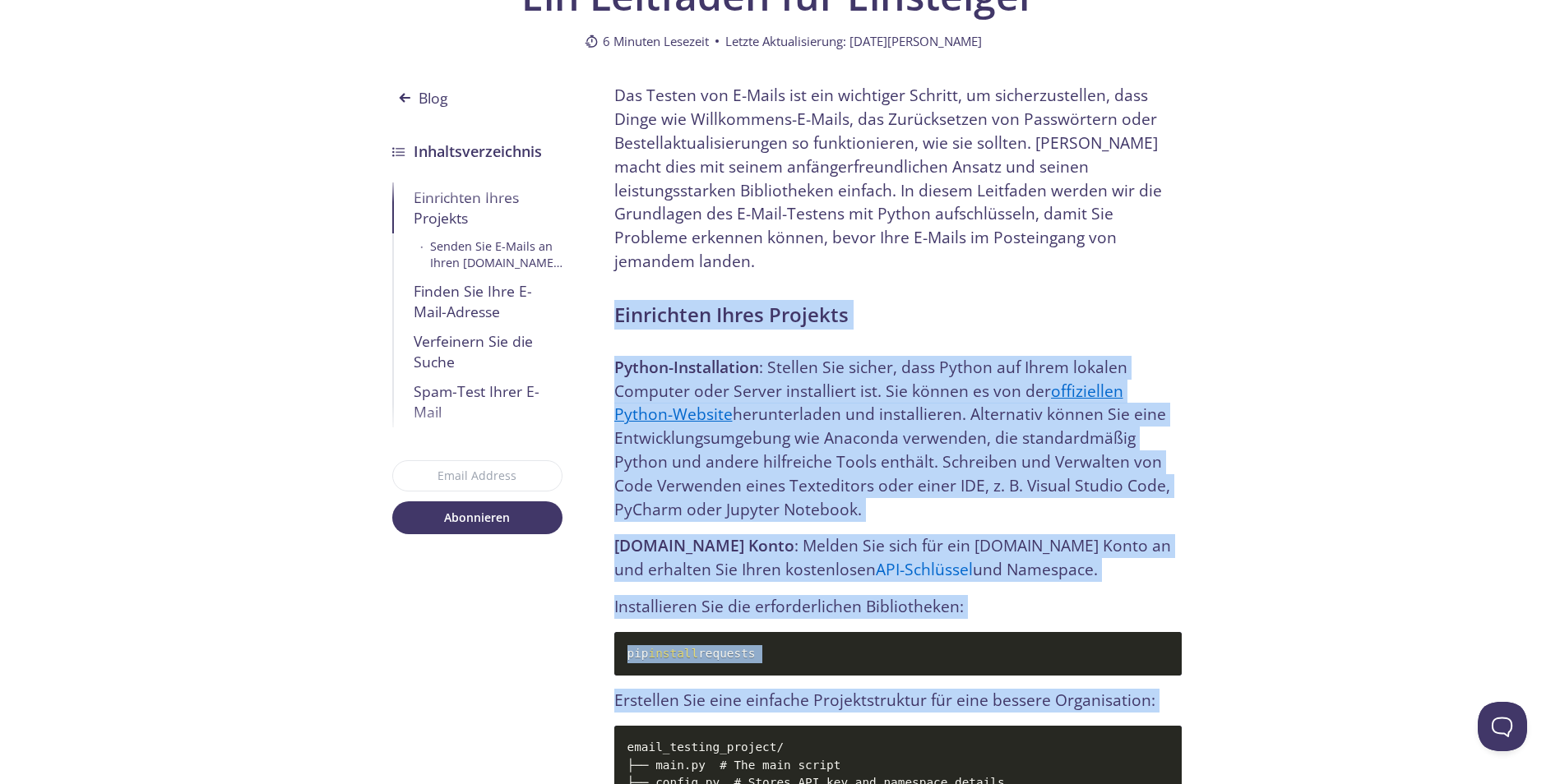
drag, startPoint x: 617, startPoint y: 296, endPoint x: 1244, endPoint y: 679, distance: 734.7
copy div "Einrichten Ihres Projekts Python-Installation : Stellen Sie sicher, dass Python…"
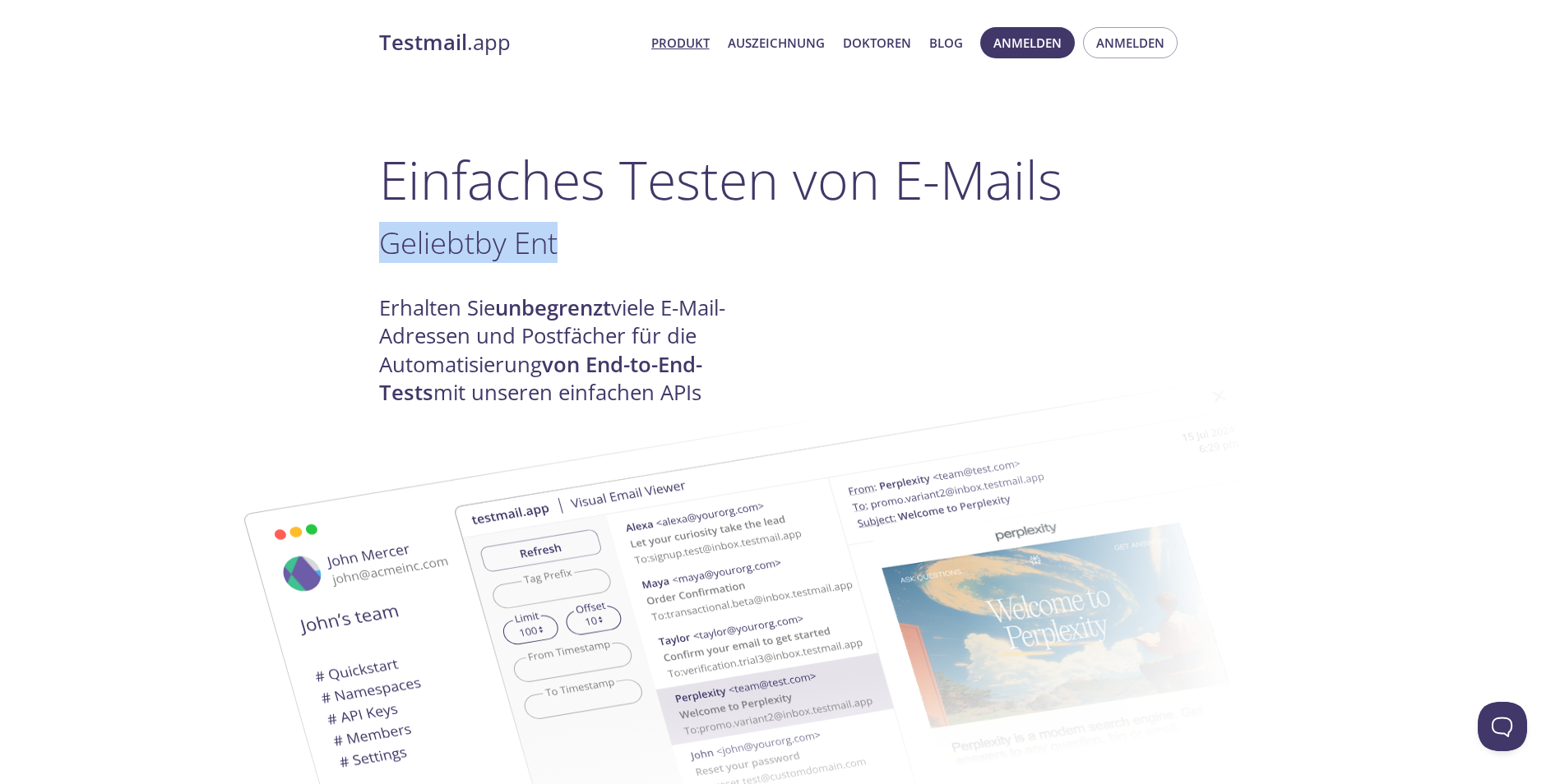
drag, startPoint x: 491, startPoint y: 243, endPoint x: 823, endPoint y: 241, distance: 332.0
click at [823, 241] on h3 "Geliebtby Ent ." at bounding box center [780, 242] width 802 height 37
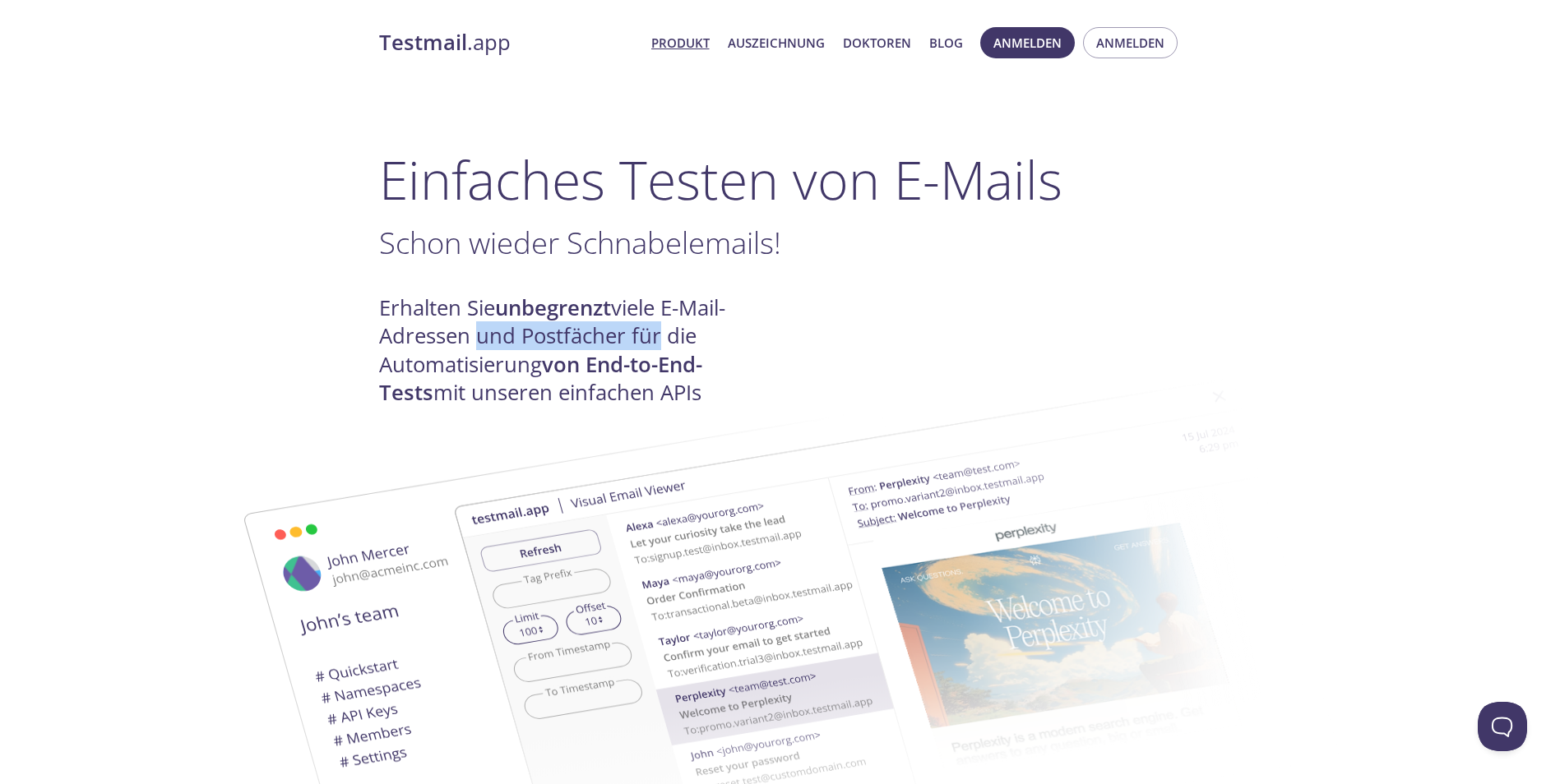
drag, startPoint x: 467, startPoint y: 332, endPoint x: 655, endPoint y: 344, distance: 188.4
click at [655, 344] on font "Erhalten Sie unbegrenzt viele E-Mail-Adressen und Postfächer für die Automatisi…" at bounding box center [552, 350] width 346 height 114
drag, startPoint x: 655, startPoint y: 344, endPoint x: 487, endPoint y: 359, distance: 168.7
click at [487, 359] on img at bounding box center [896, 633] width 888 height 556
drag, startPoint x: 487, startPoint y: 360, endPoint x: 708, endPoint y: 358, distance: 221.0
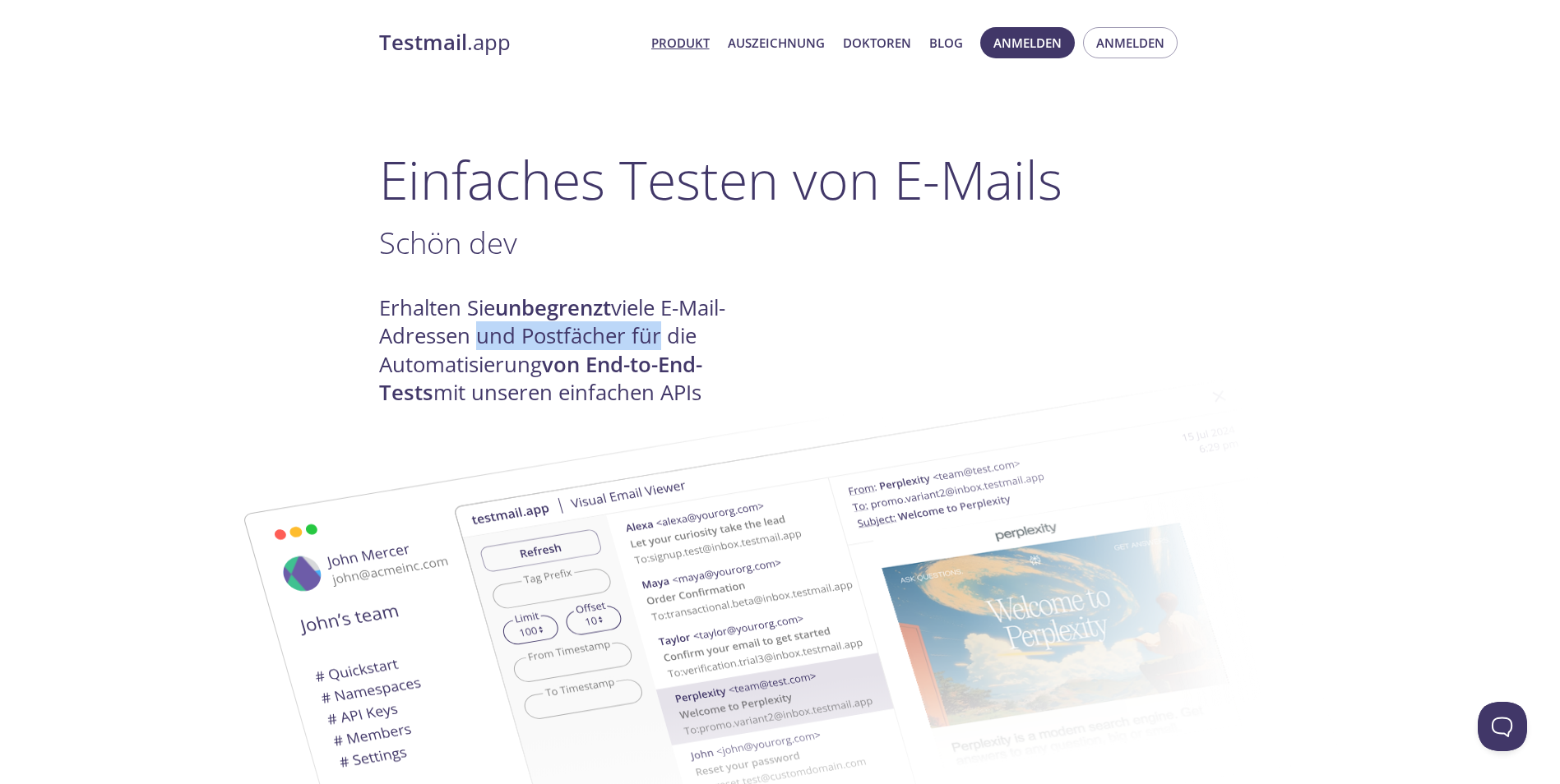
click at [708, 358] on img at bounding box center [896, 633] width 888 height 556
drag, startPoint x: 708, startPoint y: 358, endPoint x: 587, endPoint y: 390, distance: 125.2
click at [587, 390] on img at bounding box center [896, 633] width 888 height 556
click at [514, 395] on img at bounding box center [896, 633] width 888 height 556
click at [823, 381] on img at bounding box center [896, 633] width 888 height 556
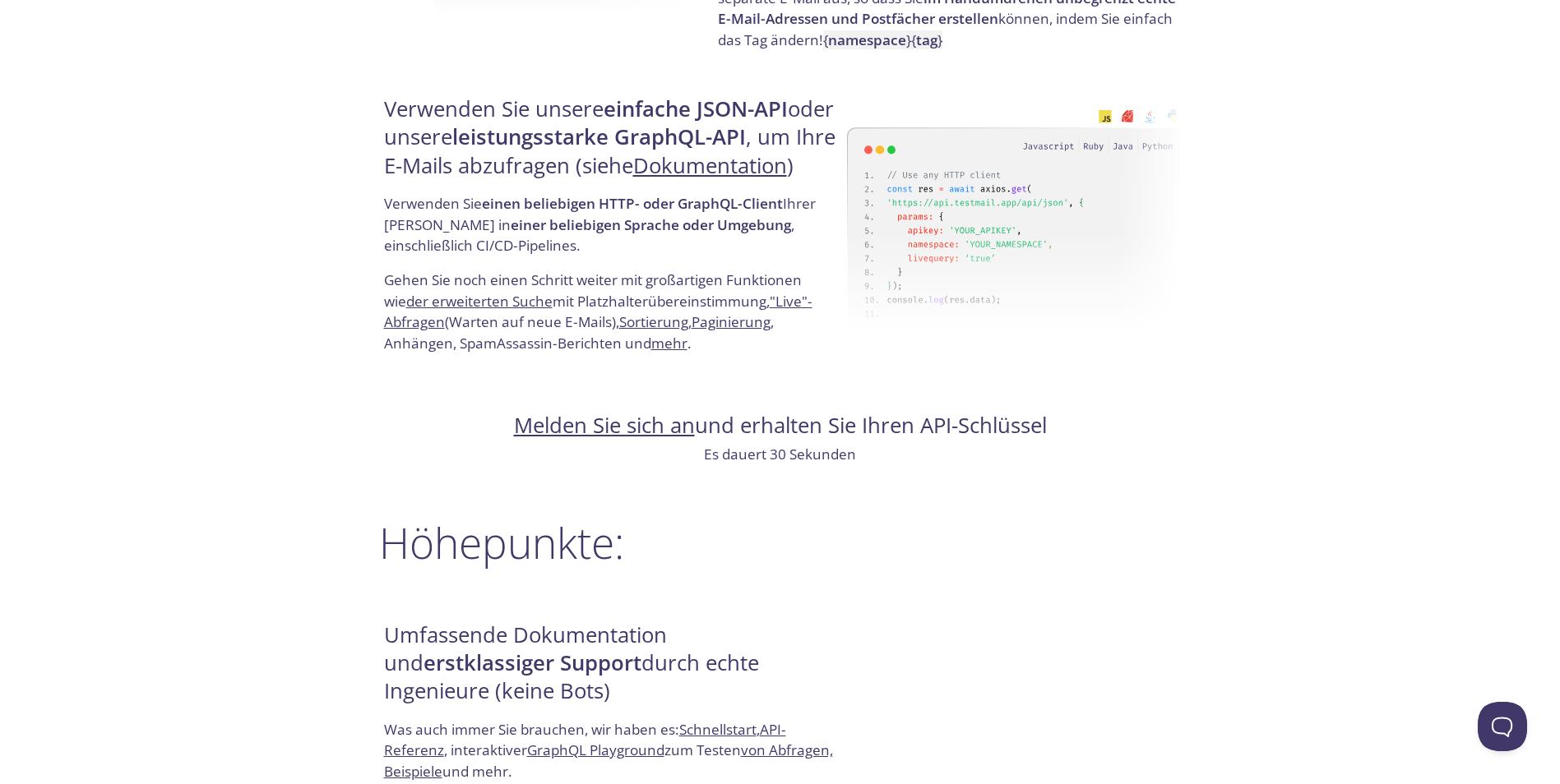
scroll to position [1561, 0]
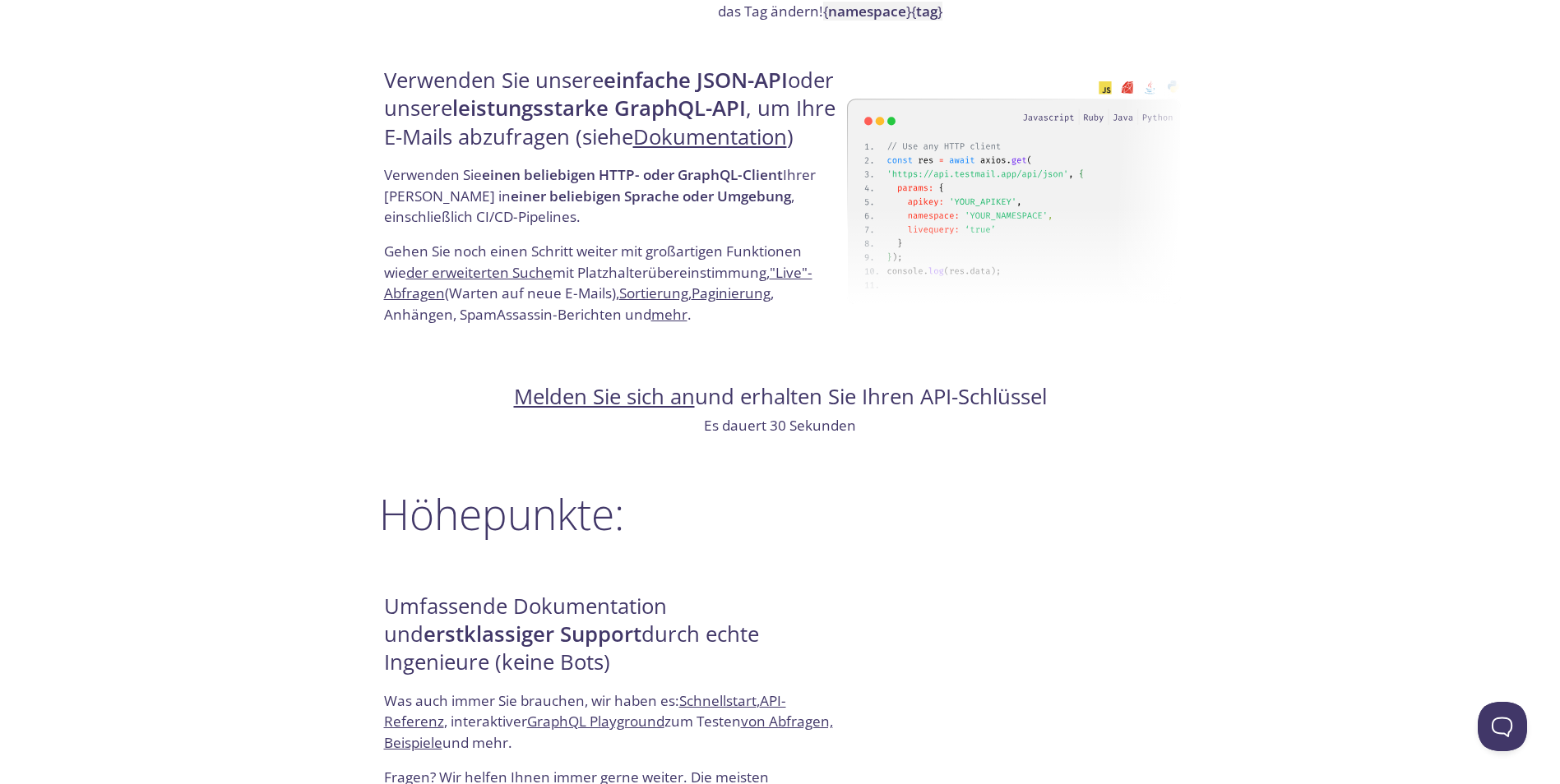
click at [601, 411] on link "Melden Sie sich an" at bounding box center [604, 396] width 181 height 29
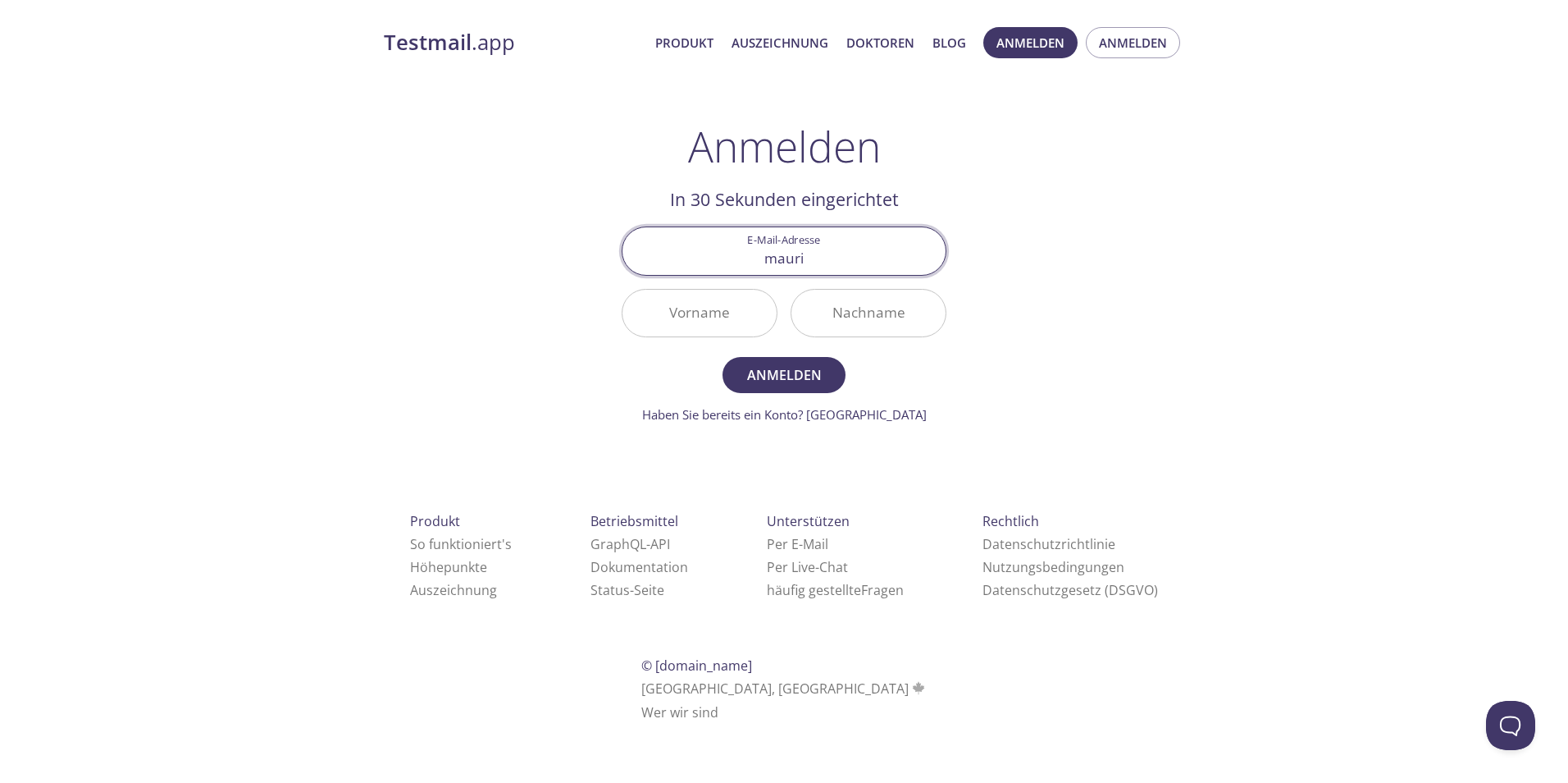
click at [723, 357] on button "Anmelden" at bounding box center [784, 375] width 123 height 36
type input "maurin.isler@bluewin.ch"
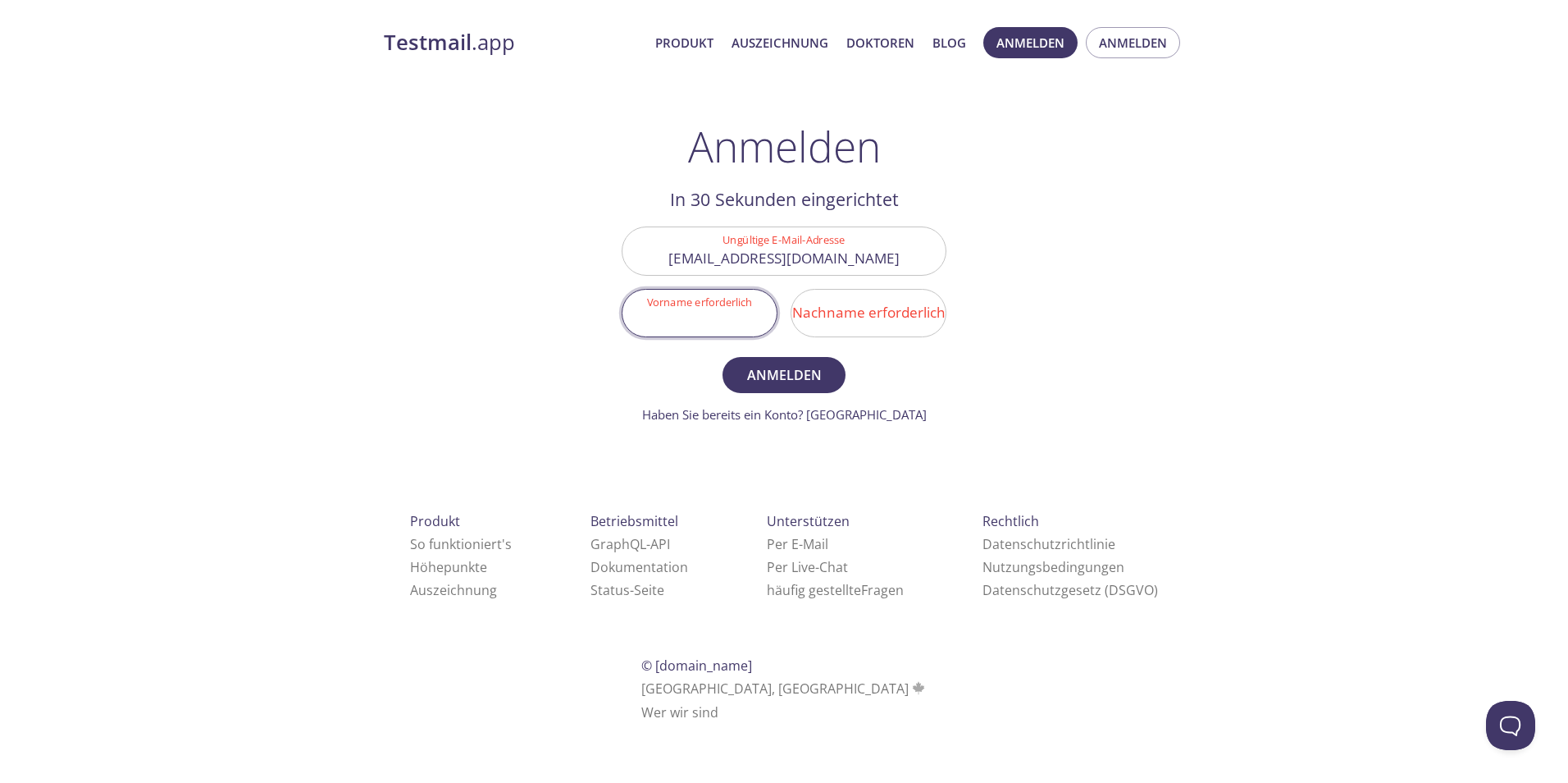
click at [700, 310] on input "Vorname erforderlich" at bounding box center [700, 312] width 154 height 46
type input "Maurin"
click at [851, 315] on input "Nachname erforderlich" at bounding box center [868, 312] width 154 height 46
type input "Isler"
click at [723, 357] on button "Anmelden" at bounding box center [784, 375] width 123 height 36
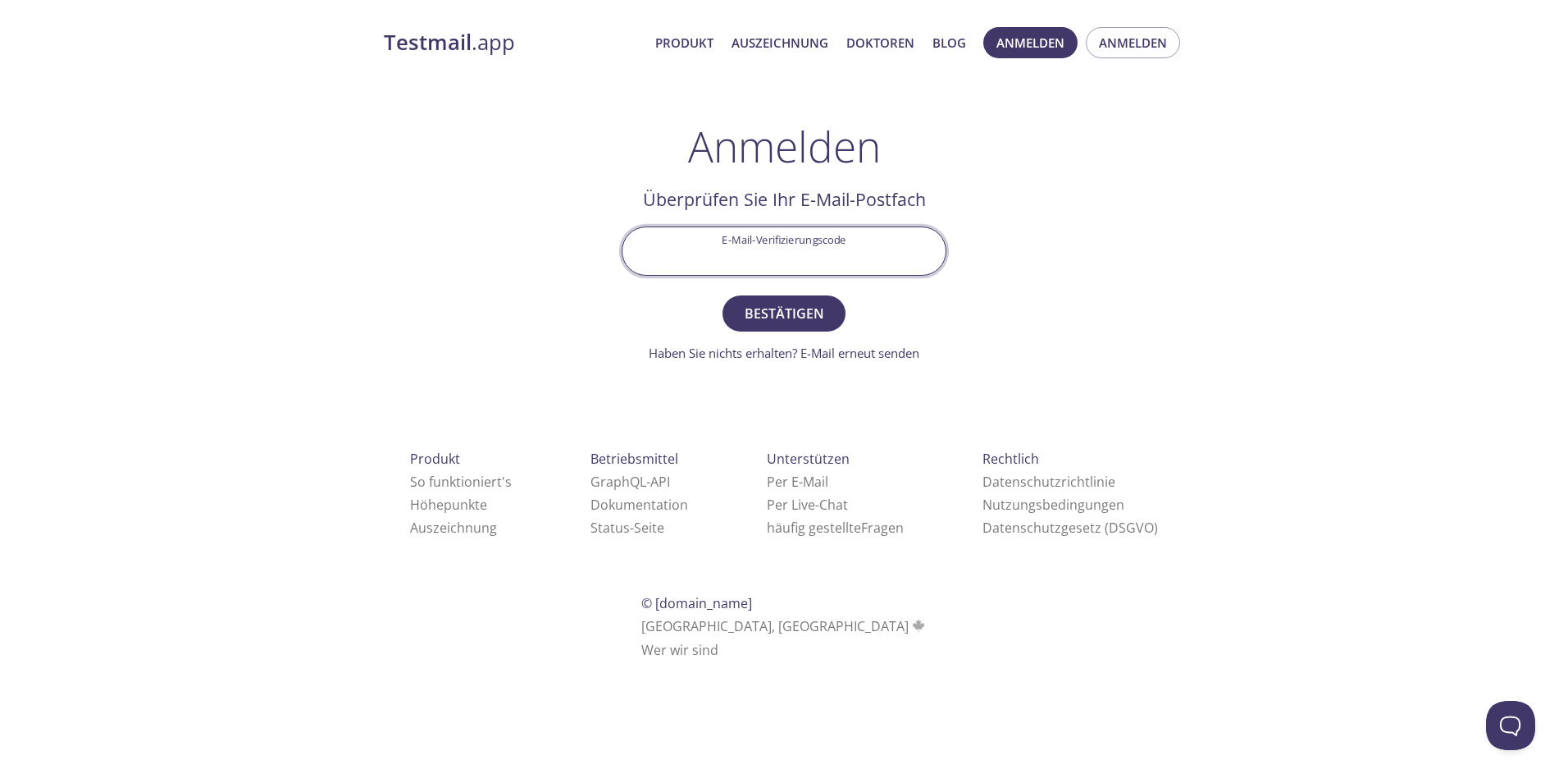
drag, startPoint x: 850, startPoint y: 237, endPoint x: 839, endPoint y: 242, distance: 12.1
click at [850, 237] on input "E-Mail-Verifizierungscode" at bounding box center [784, 251] width 323 height 46
type input "E4YL6CB"
click at [723, 296] on button "Bestätigen" at bounding box center [784, 313] width 123 height 36
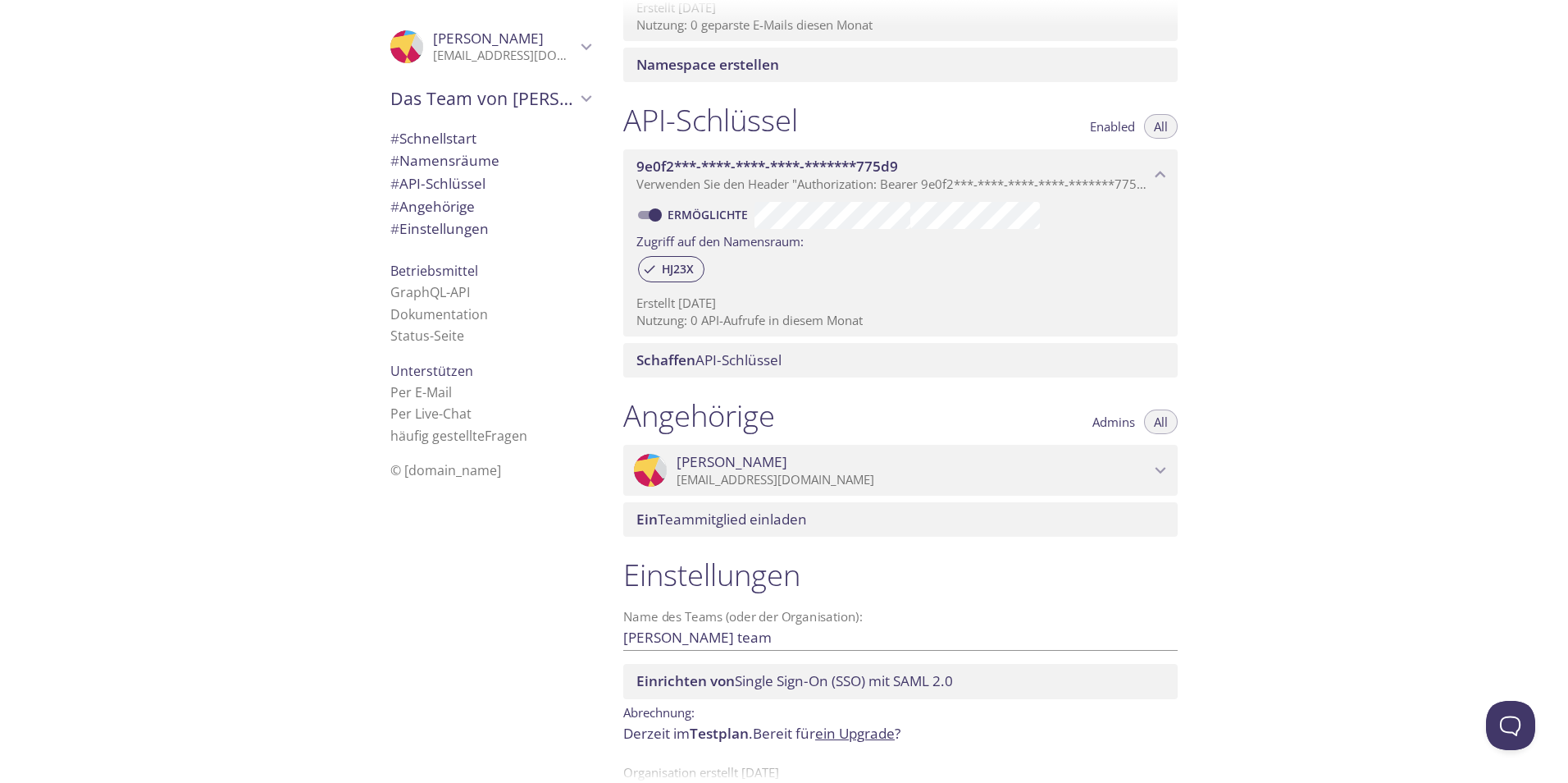
scroll to position [453, 0]
